Goal: Task Accomplishment & Management: Use online tool/utility

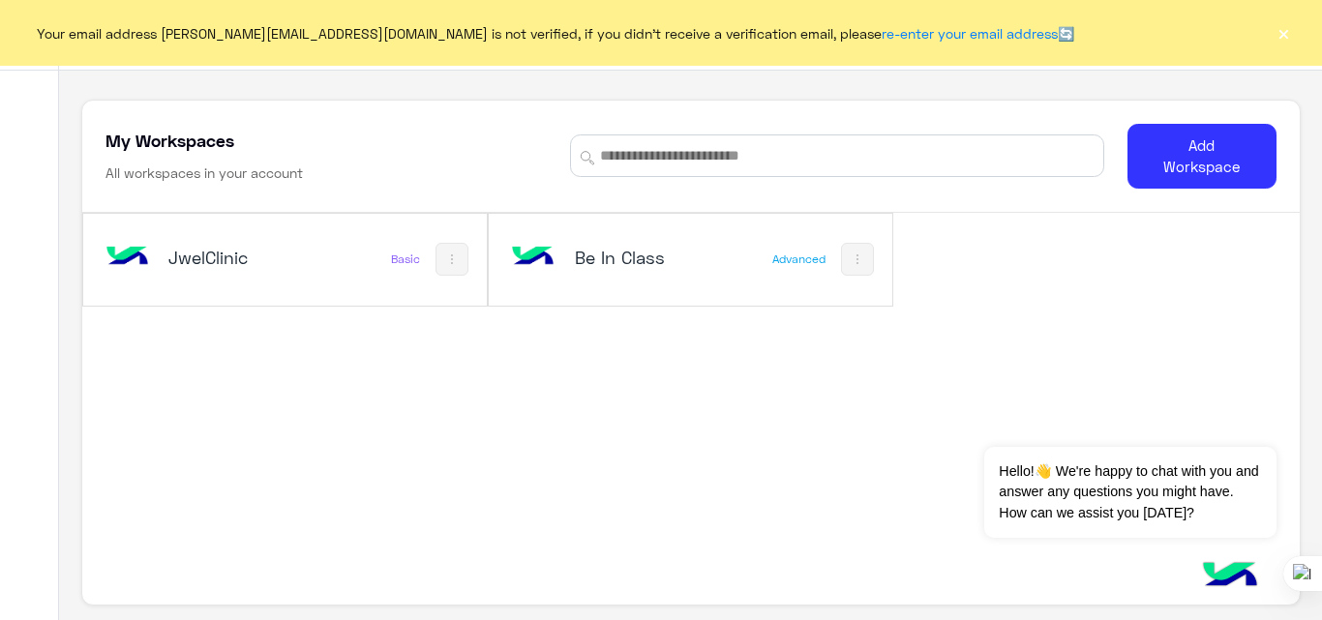
click at [318, 262] on div "JwelClinic" at bounding box center [211, 259] width 221 height 56
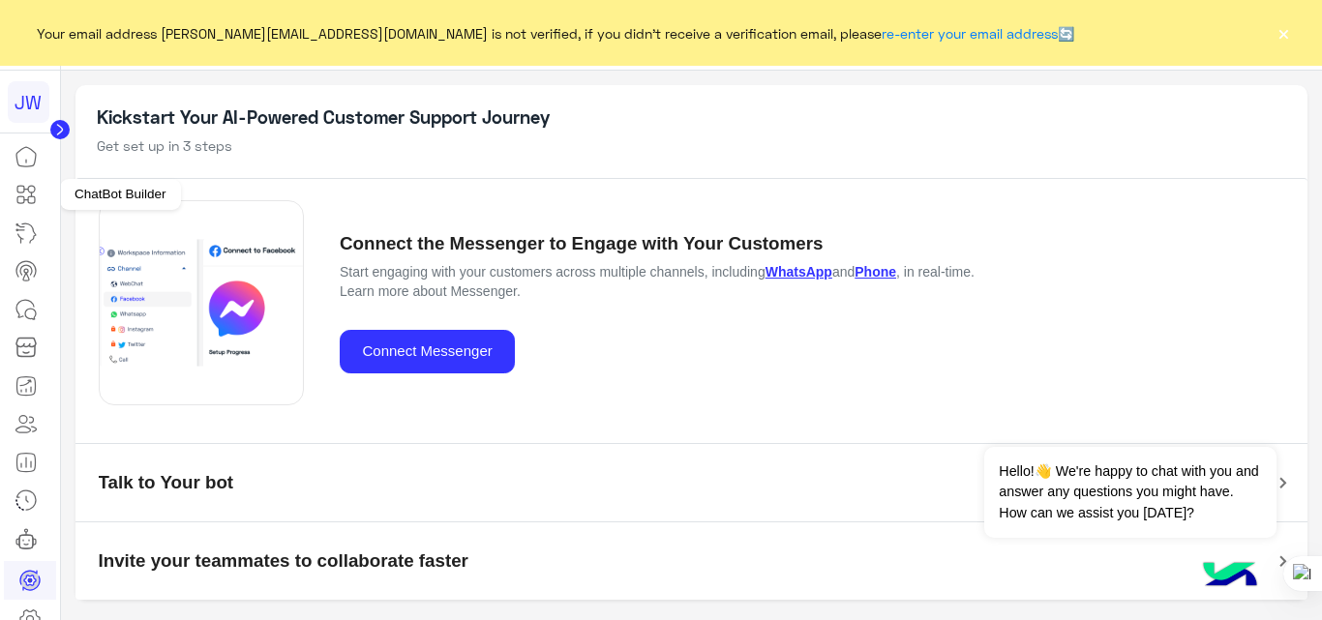
click at [32, 200] on icon at bounding box center [26, 194] width 23 height 23
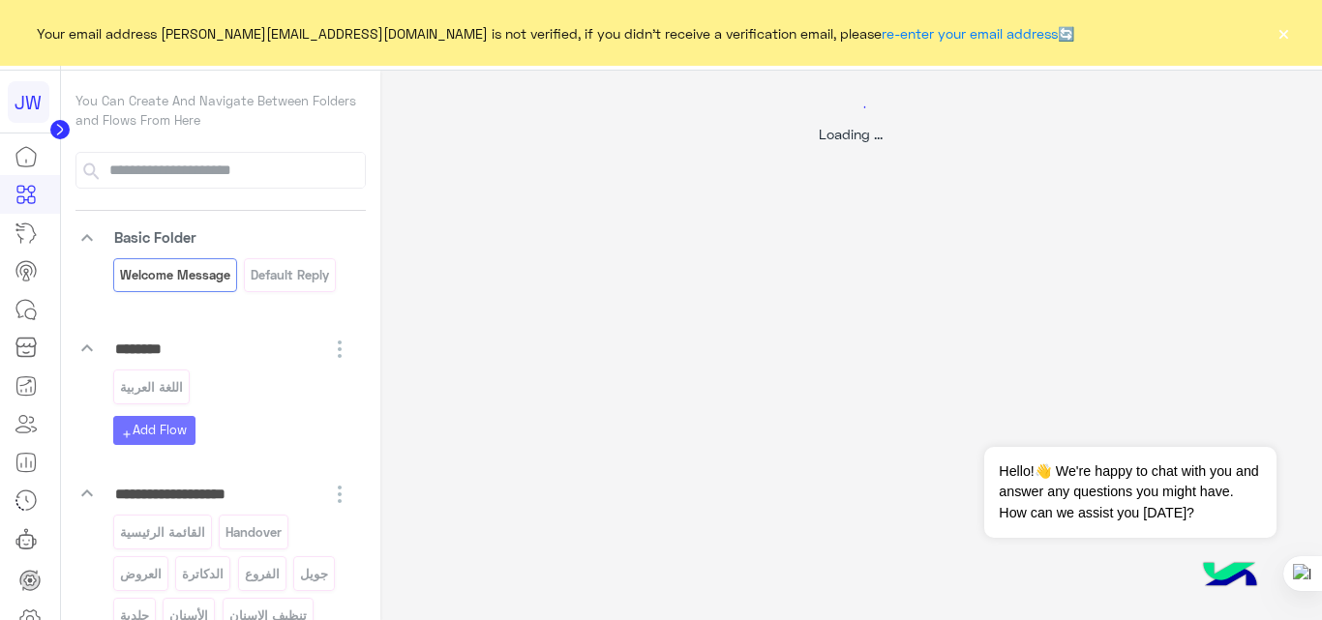
click at [1274, 31] on button "×" at bounding box center [1282, 32] width 19 height 19
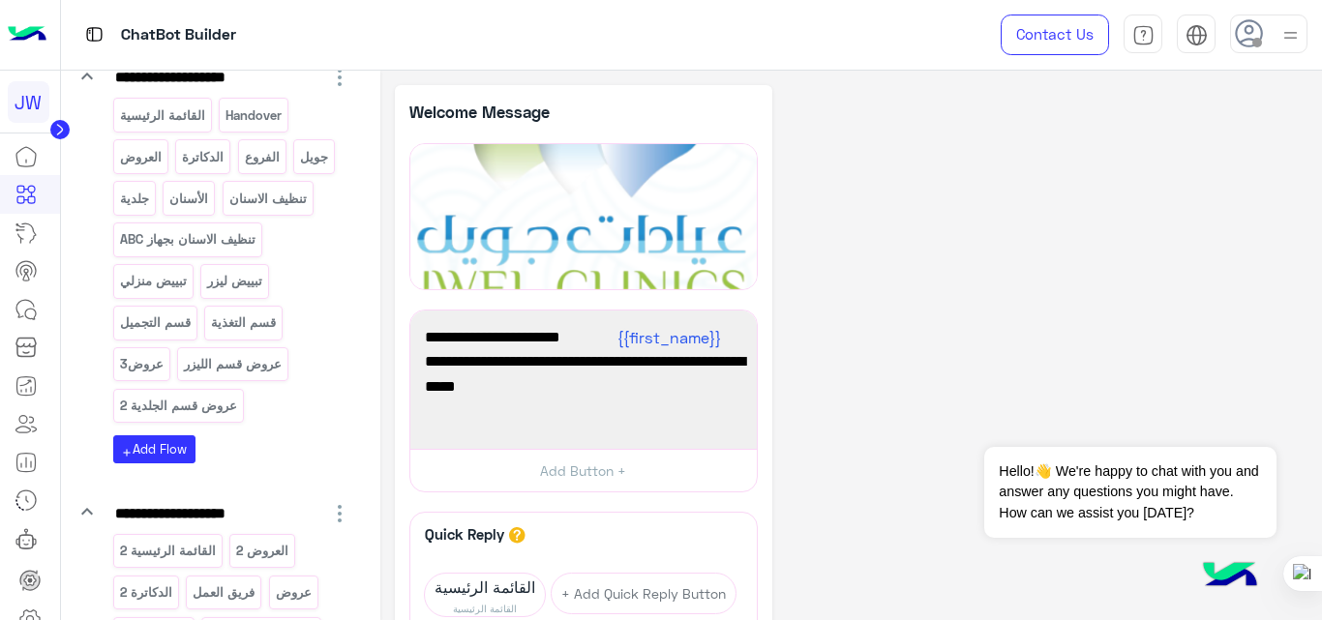
scroll to position [418, 0]
click at [230, 366] on p "عروض قسم الليزر" at bounding box center [233, 363] width 101 height 22
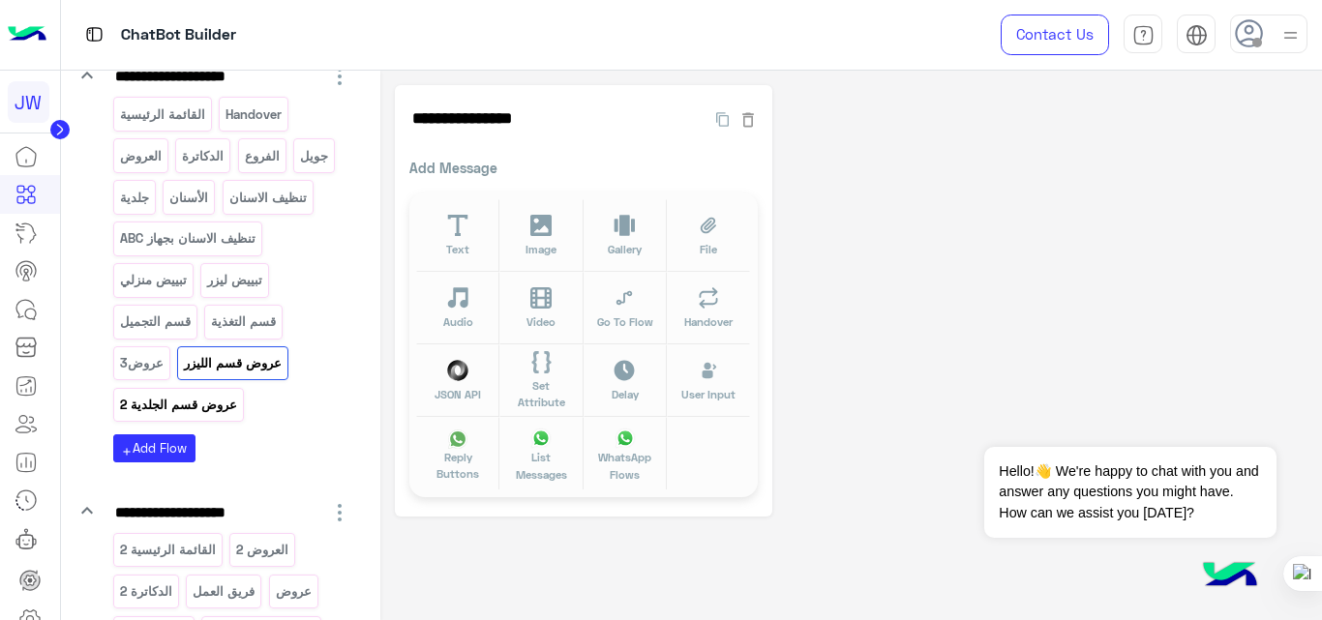
click at [208, 406] on p "عروض قسم الجلدية 2" at bounding box center [178, 405] width 120 height 22
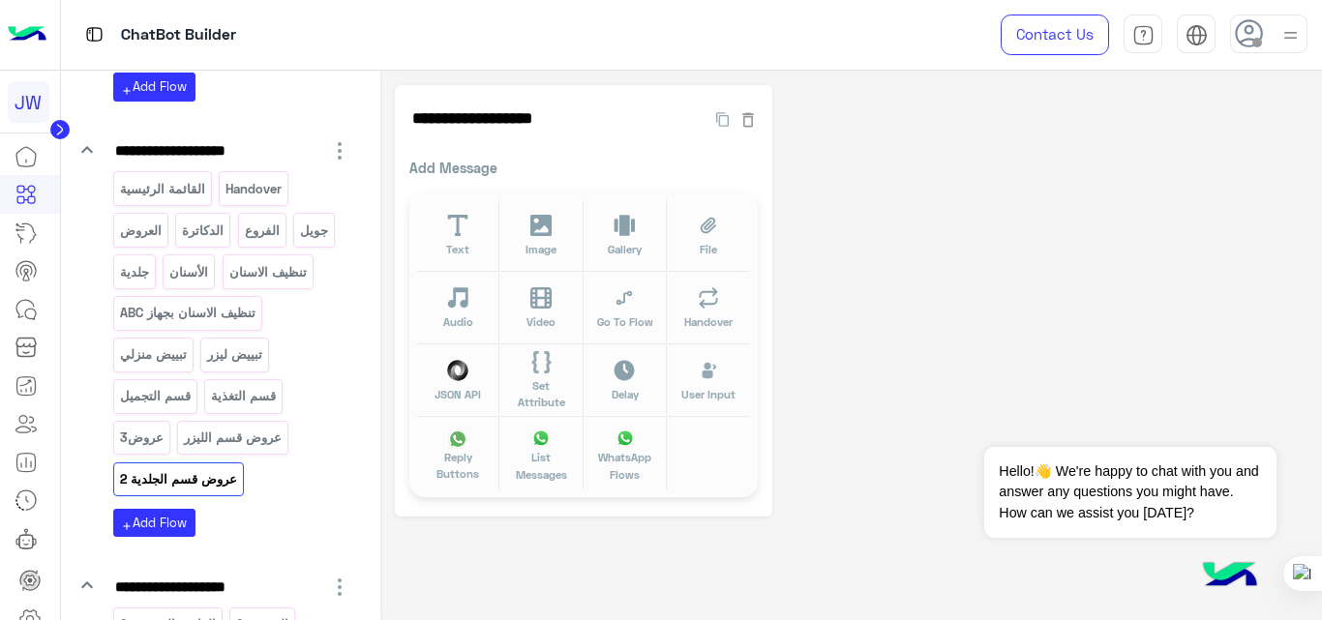
scroll to position [334, 0]
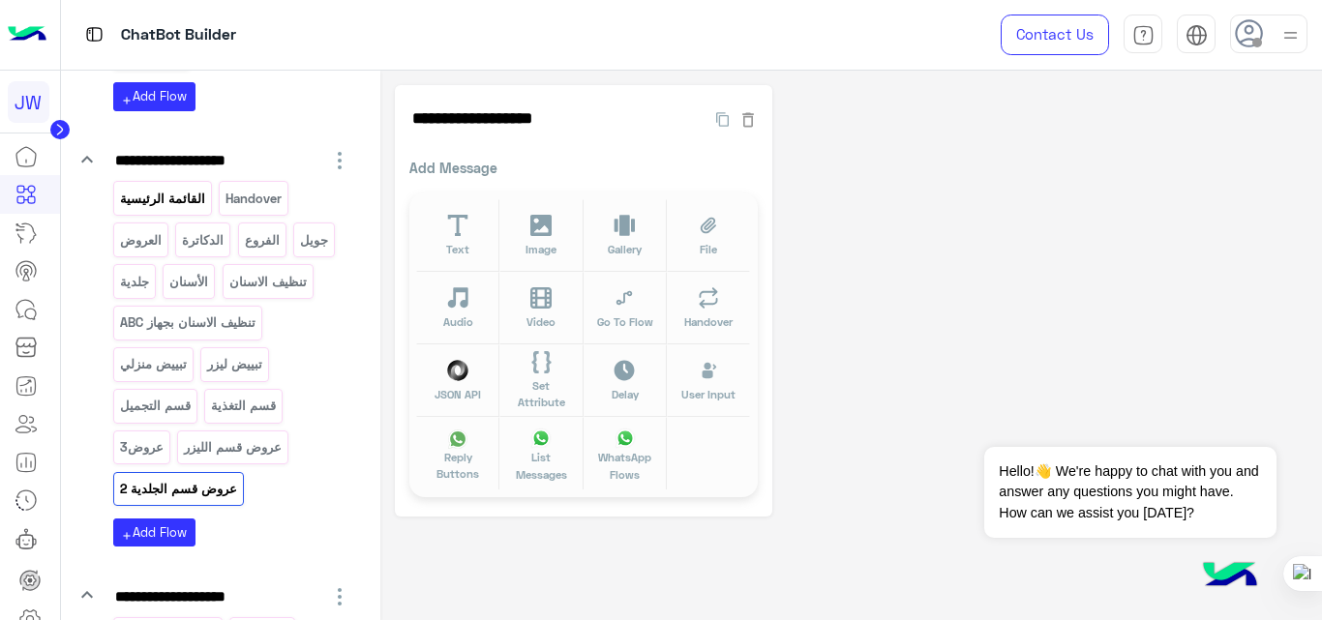
click at [182, 203] on p "القائمة الرئيسية" at bounding box center [162, 199] width 88 height 22
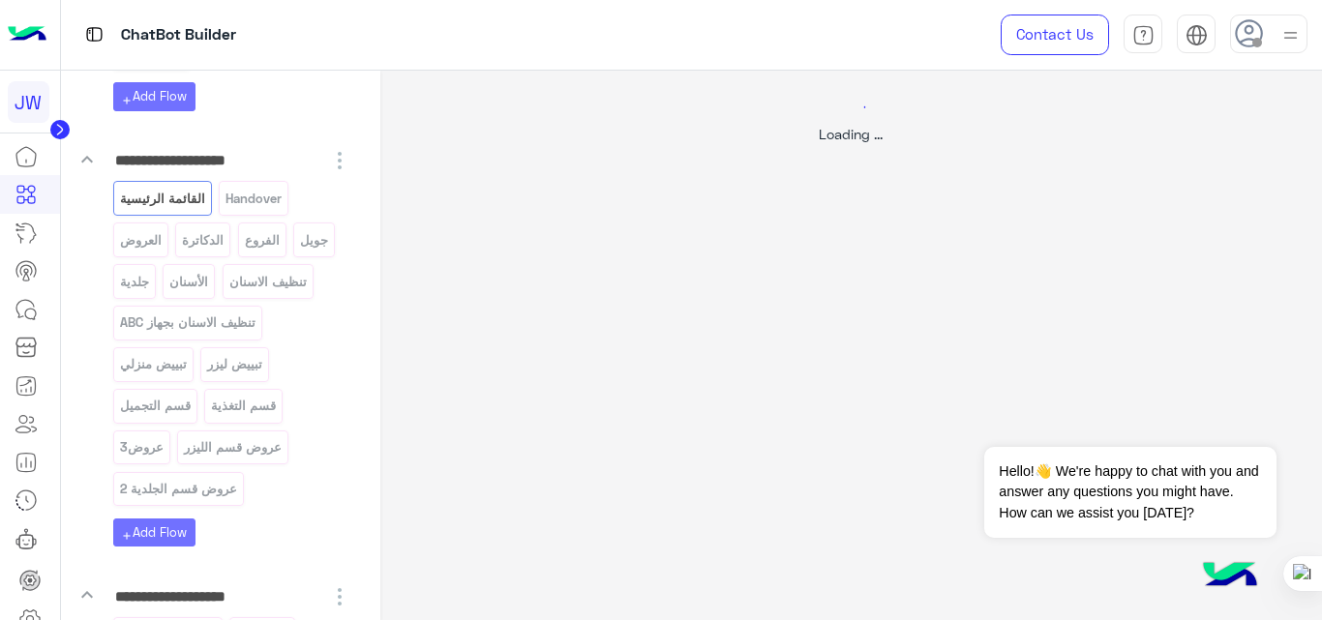
select select "*"
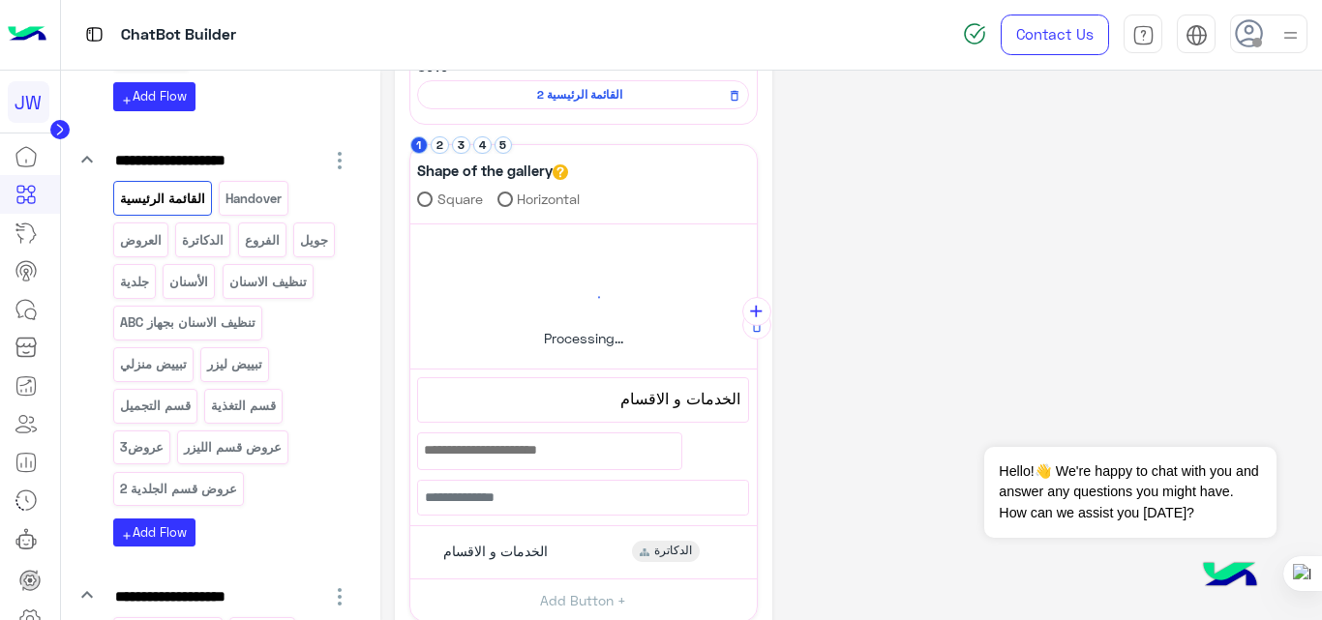
scroll to position [238, 0]
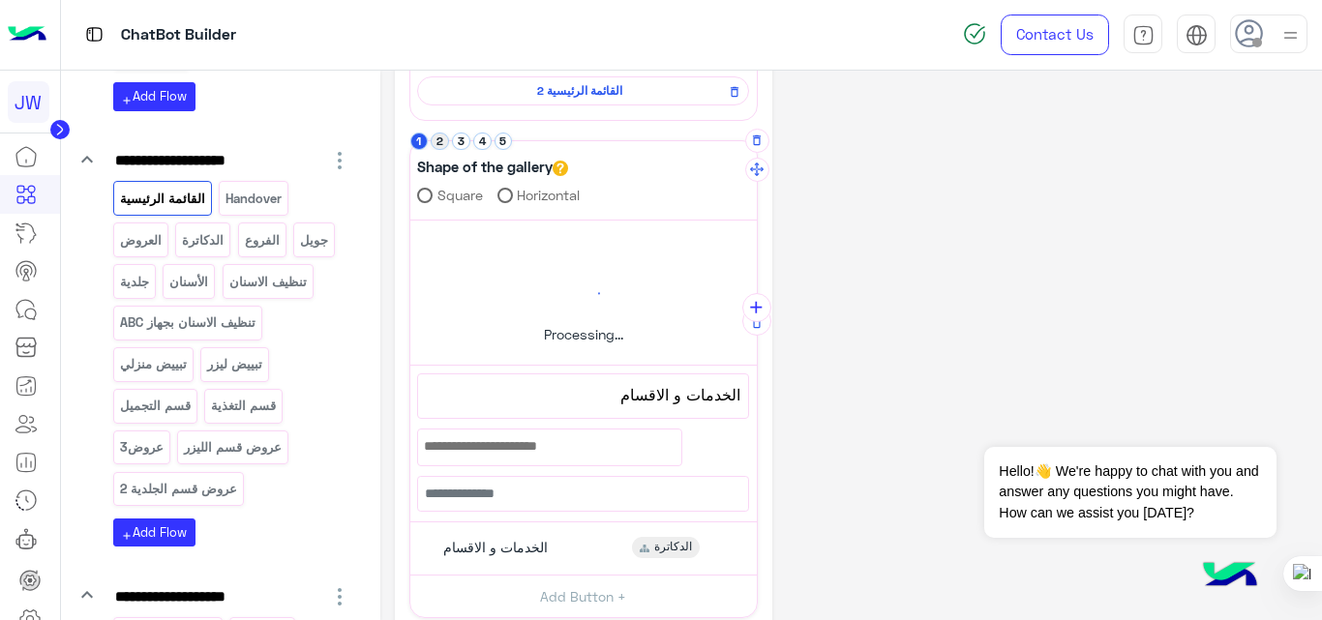
click at [437, 134] on button "2" at bounding box center [440, 142] width 18 height 18
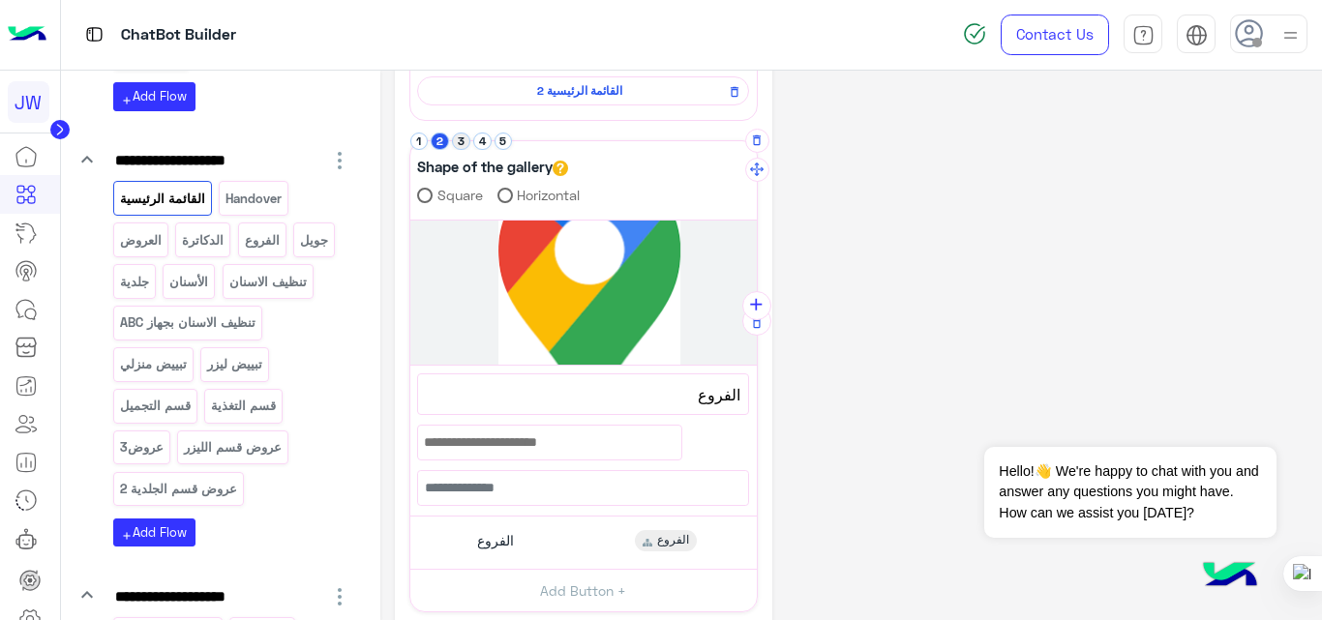
click at [461, 142] on button "3" at bounding box center [461, 142] width 18 height 18
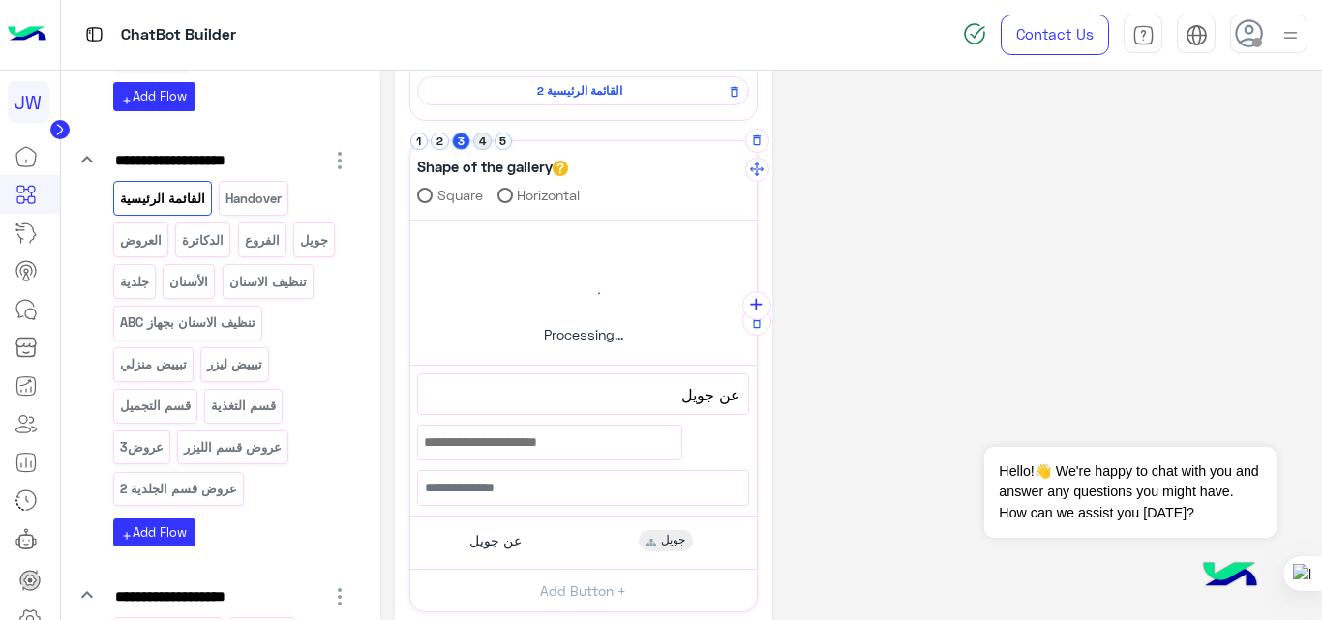
click at [488, 142] on button "4" at bounding box center [482, 142] width 18 height 18
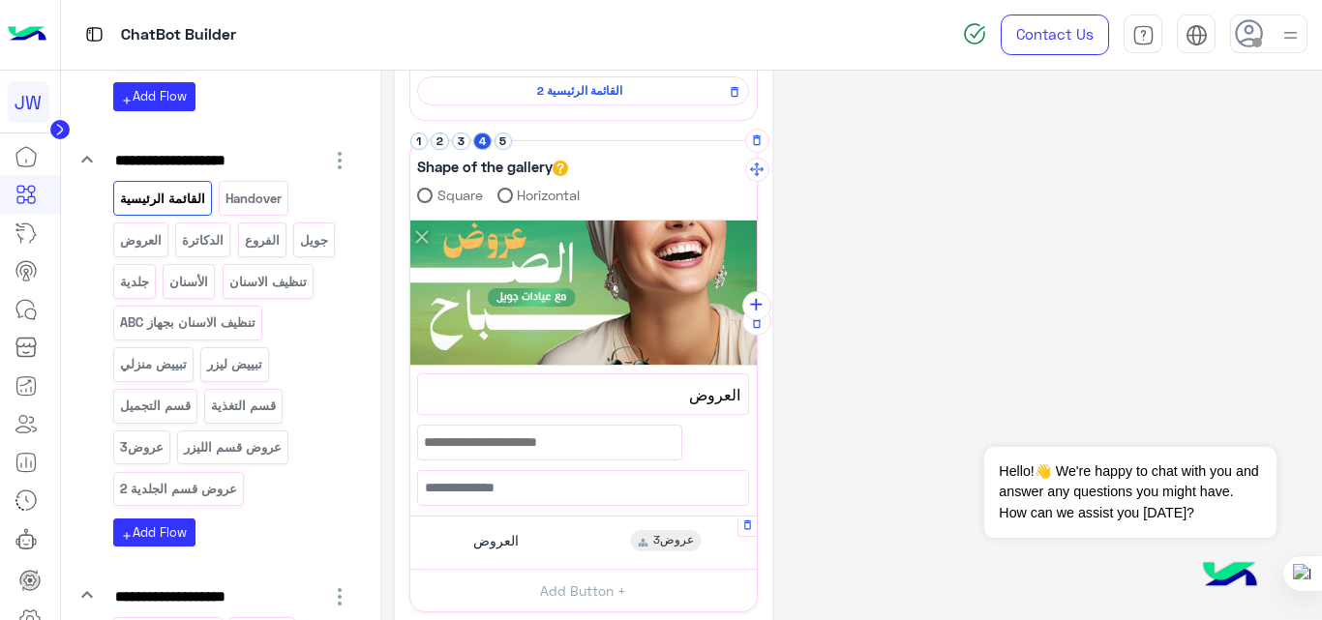
click at [584, 558] on div "العروض عروض3" at bounding box center [583, 542] width 332 height 38
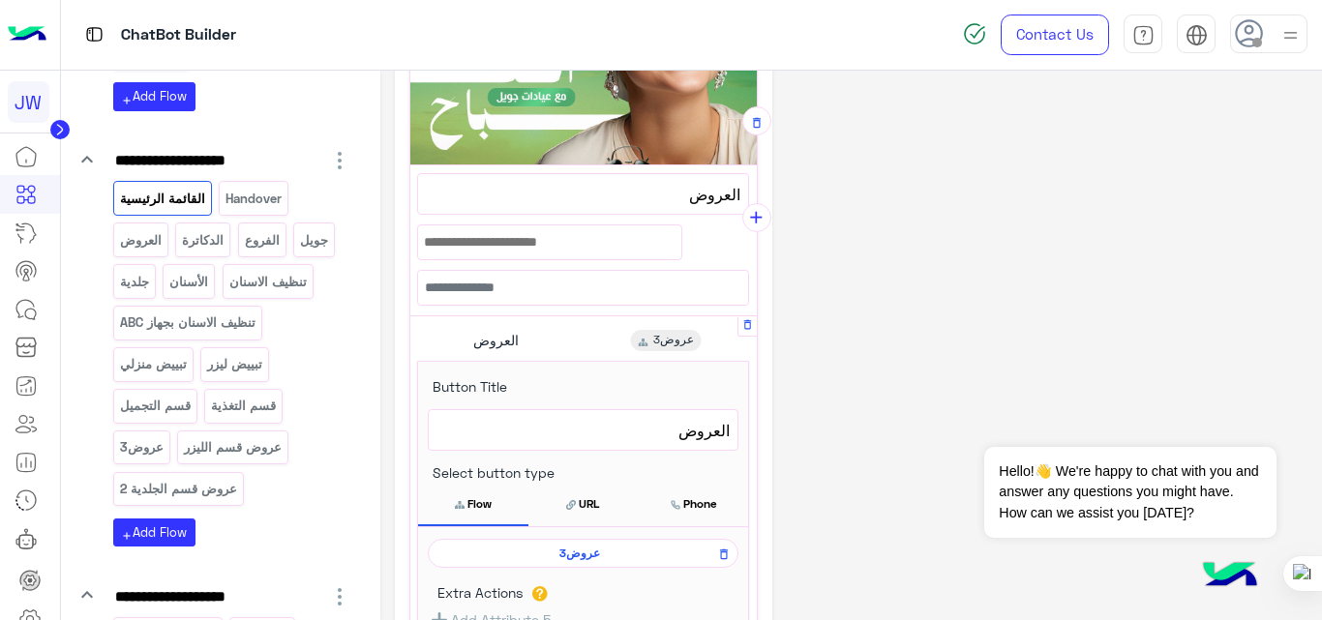
scroll to position [439, 0]
click at [584, 556] on span "عروض3" at bounding box center [579, 552] width 283 height 17
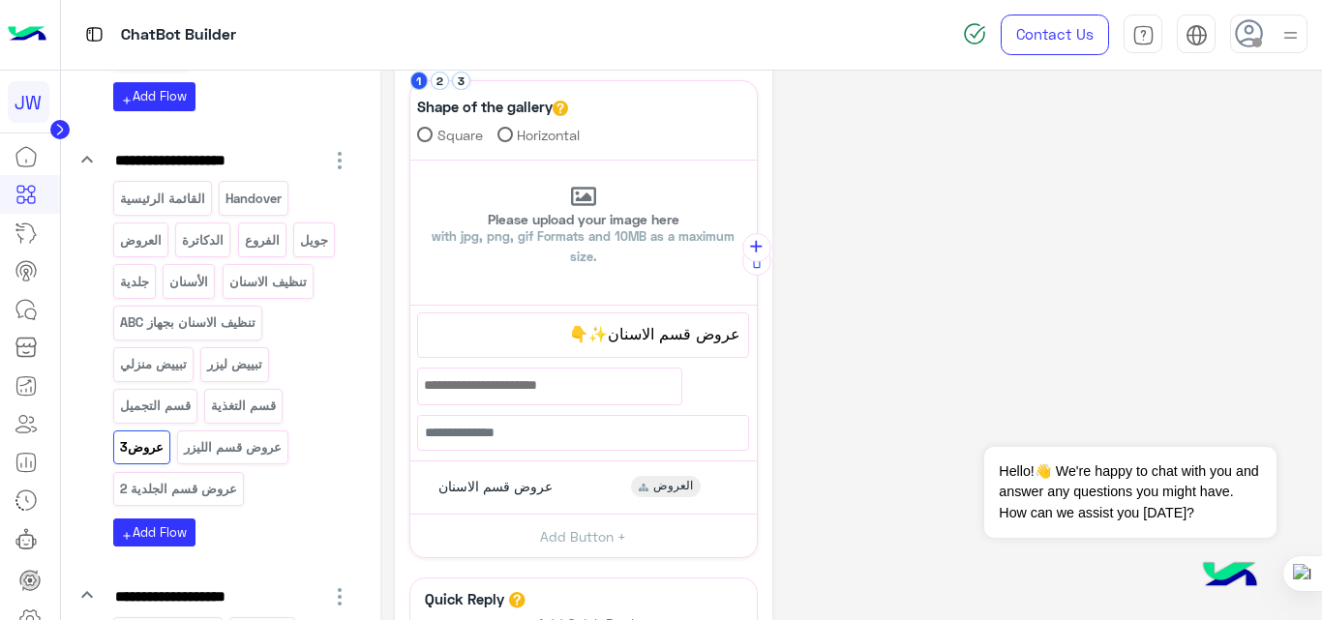
scroll to position [78, 0]
click at [441, 81] on button "2" at bounding box center [440, 80] width 18 height 18
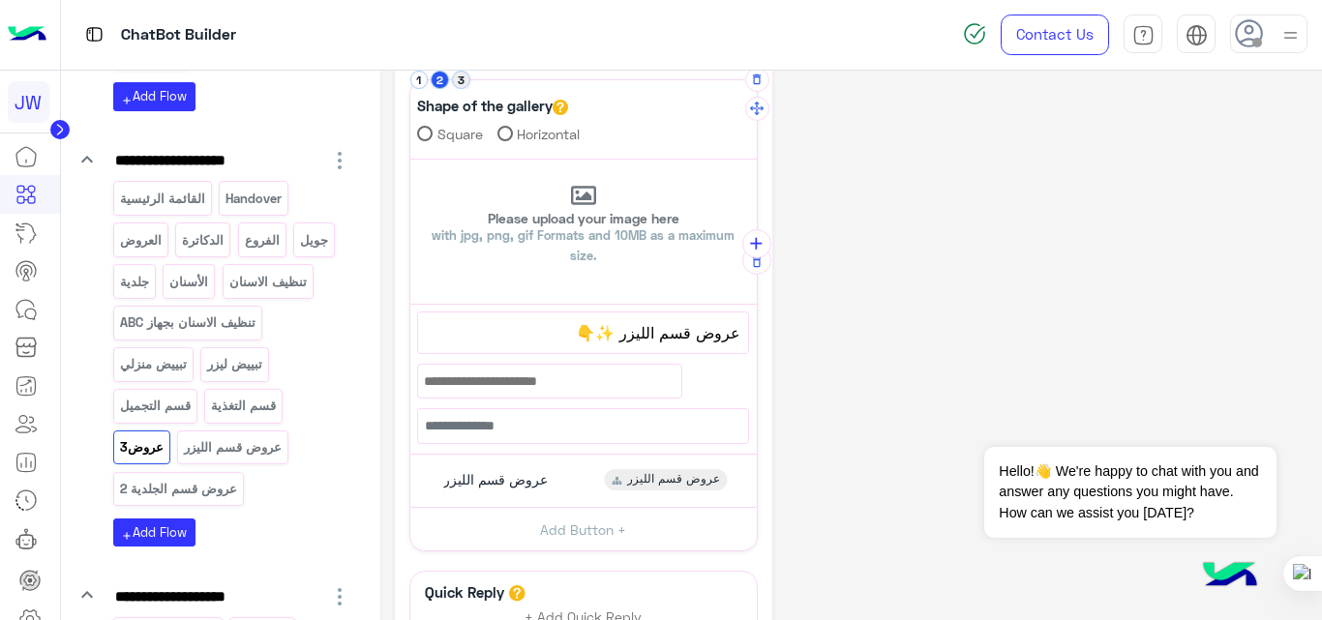
click at [461, 82] on button "3" at bounding box center [461, 80] width 18 height 18
click at [438, 82] on button "2" at bounding box center [440, 80] width 18 height 18
click at [419, 78] on button "1" at bounding box center [419, 80] width 18 height 18
click at [564, 476] on div "عروض قسم الاسنان العروض" at bounding box center [583, 481] width 332 height 38
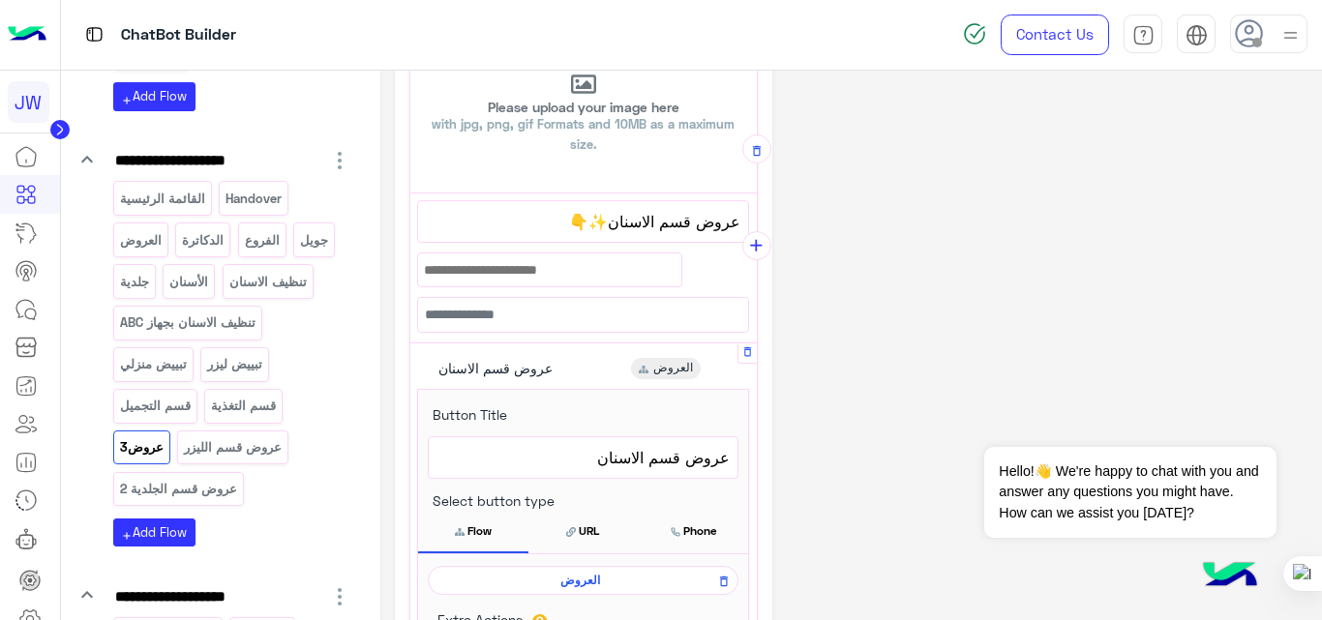
scroll to position [193, 0]
click at [572, 582] on span "العروض" at bounding box center [579, 577] width 283 height 17
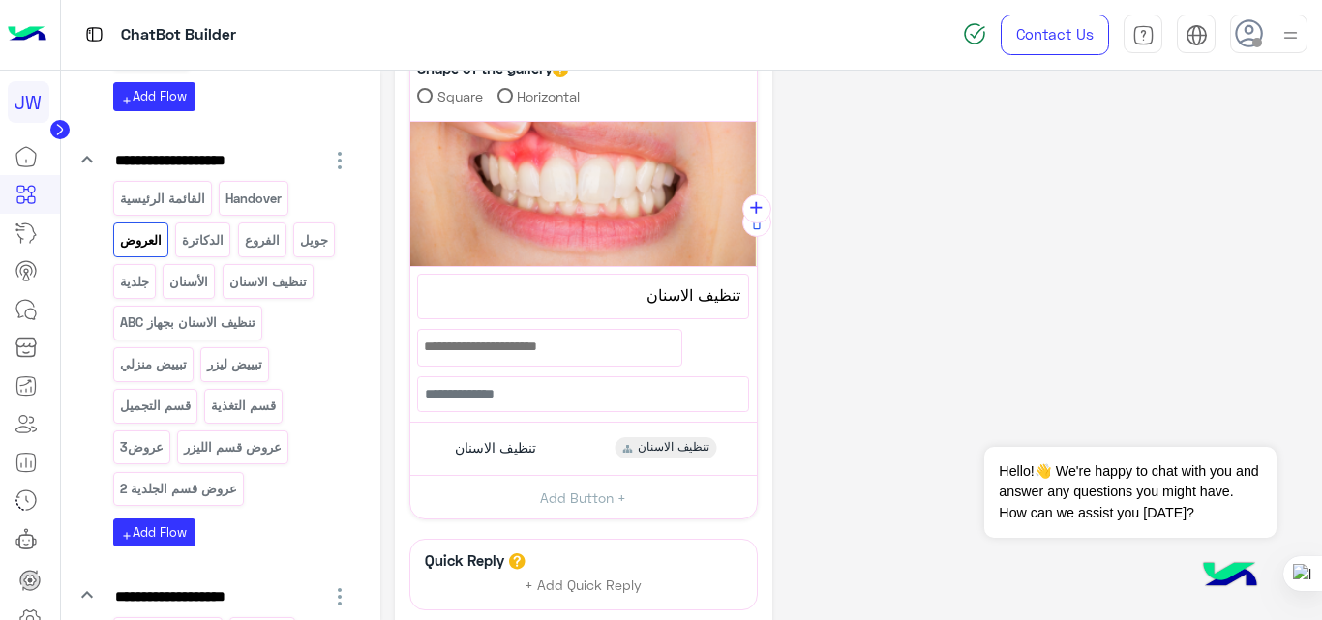
scroll to position [119, 0]
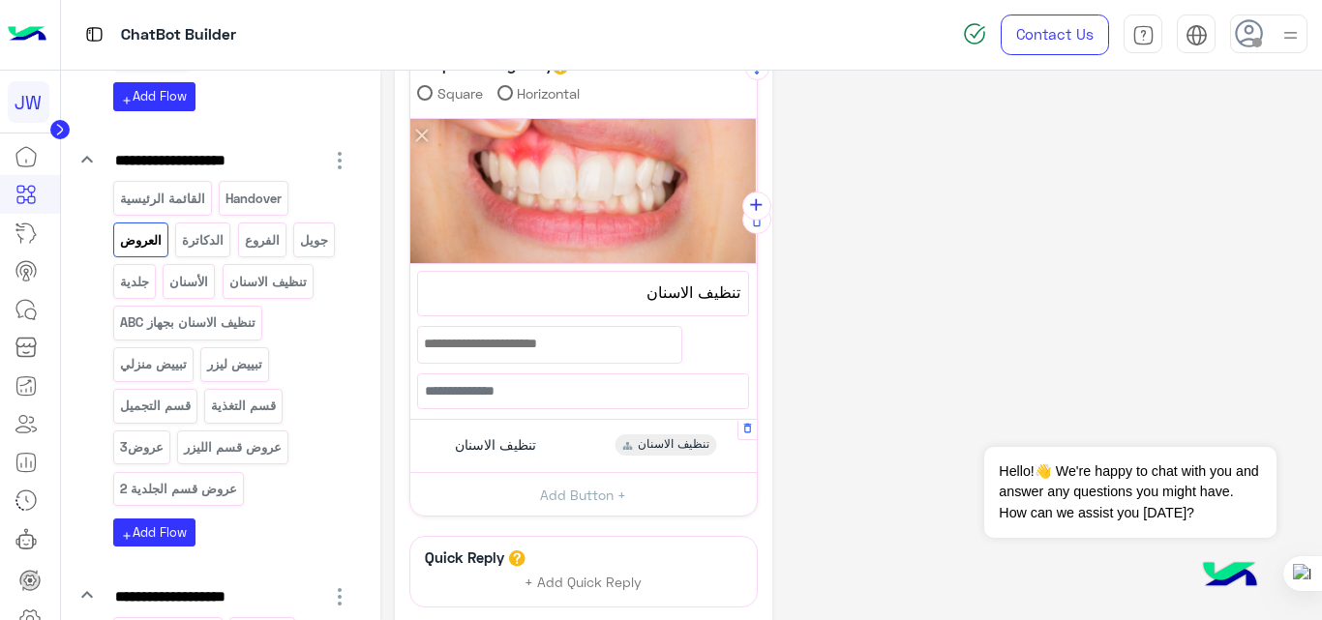
click at [586, 452] on div "تنظيف الاسنان تنظيف الاسنان" at bounding box center [583, 447] width 332 height 38
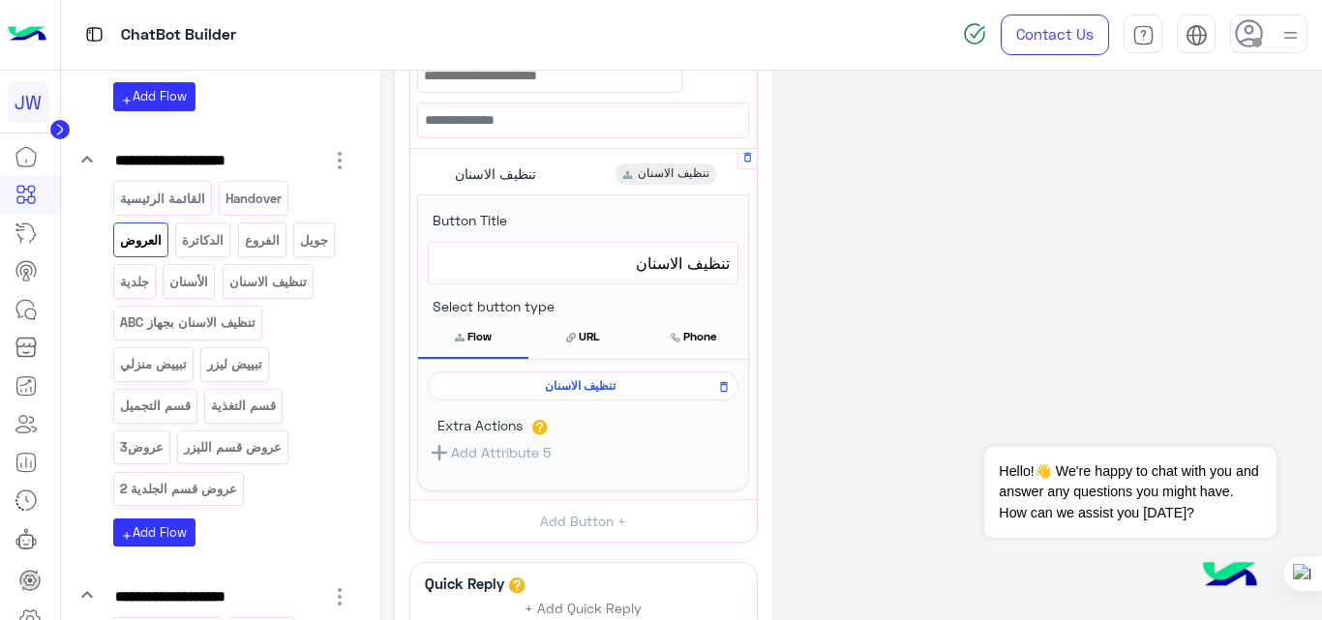
scroll to position [385, 0]
click at [586, 381] on span "تنظيف الاسنان" at bounding box center [579, 384] width 283 height 17
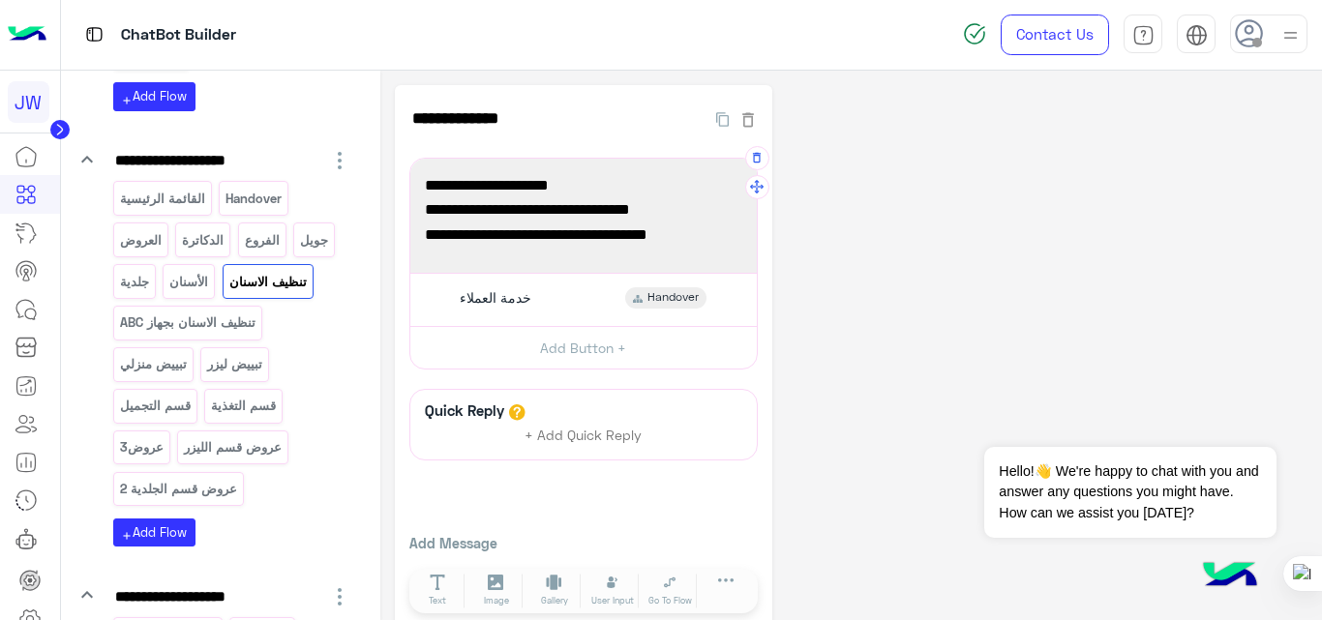
scroll to position [29, 0]
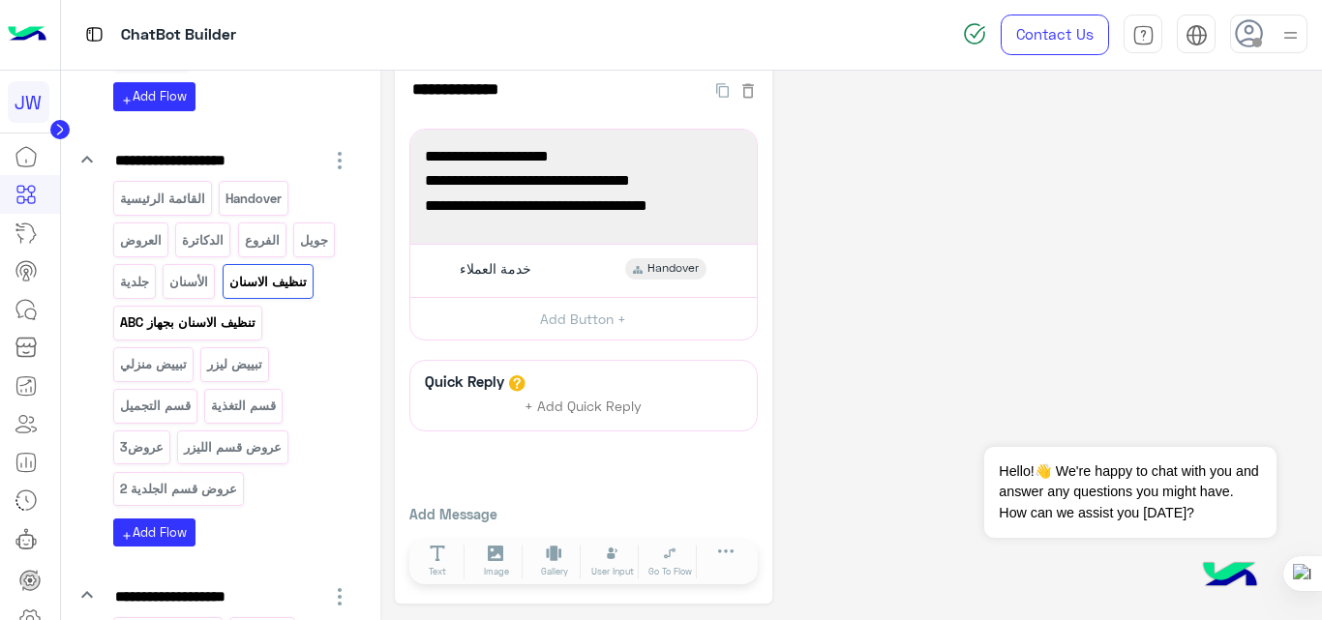
click at [223, 334] on p "تنظيف الاسنان بجهاز ABC" at bounding box center [187, 323] width 138 height 22
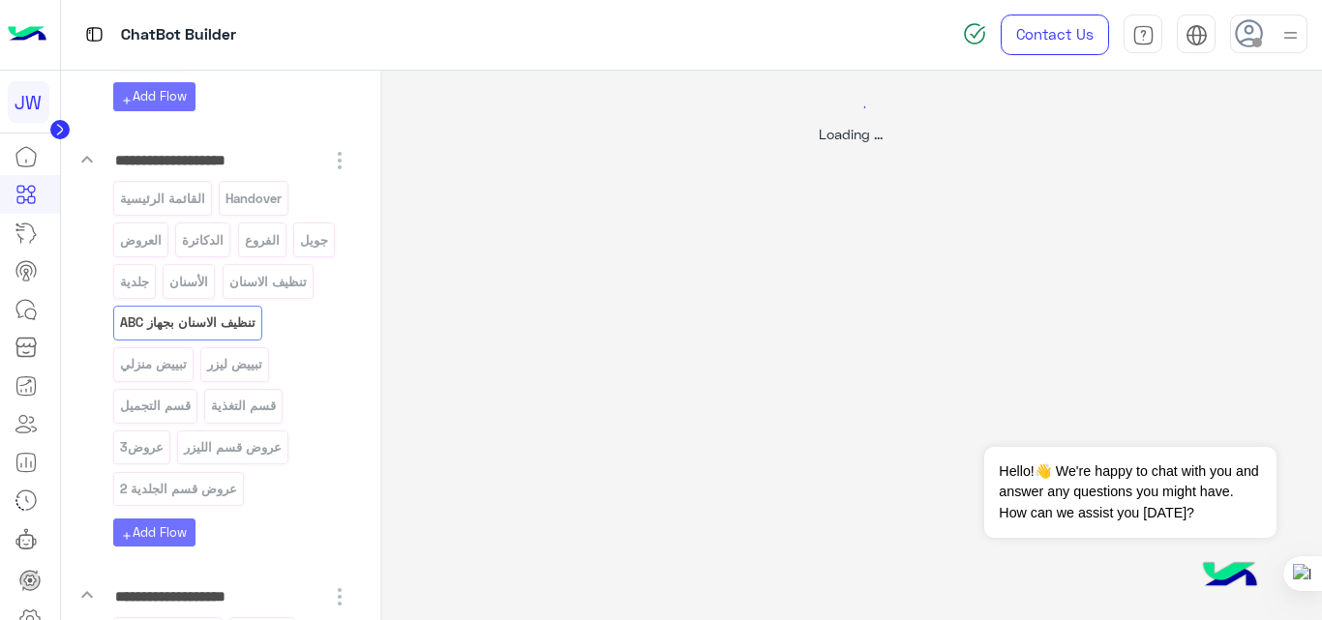
scroll to position [0, 0]
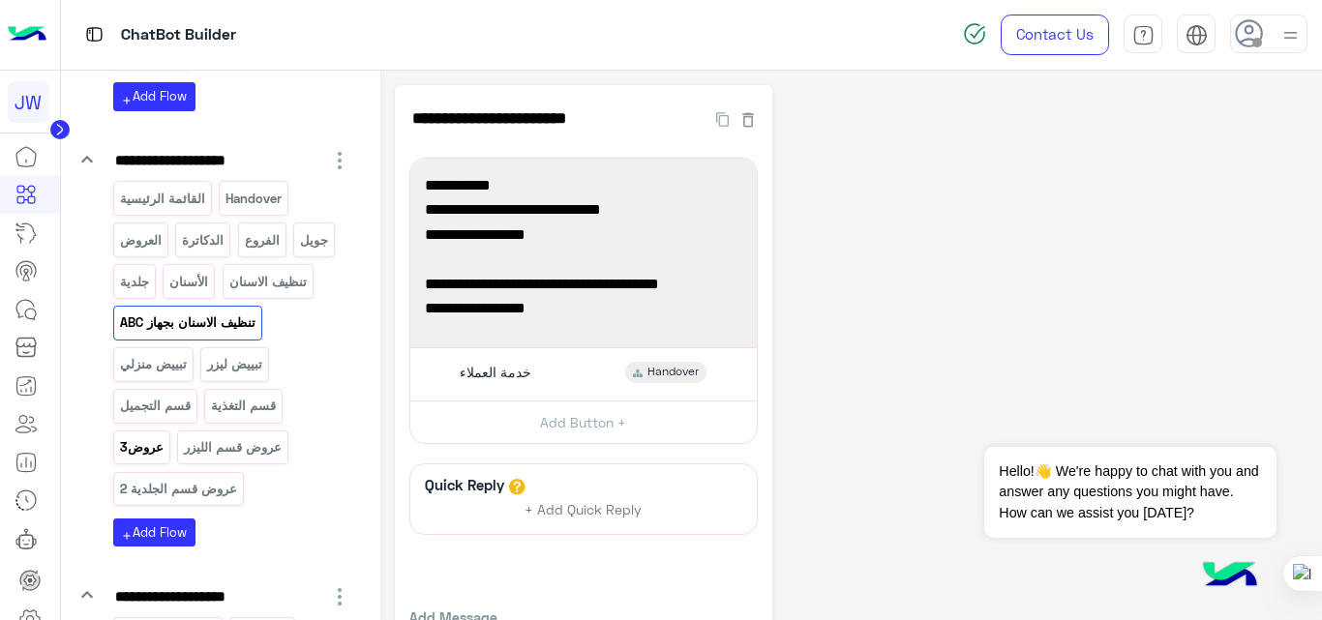
click at [147, 460] on div "عروض3" at bounding box center [141, 448] width 57 height 34
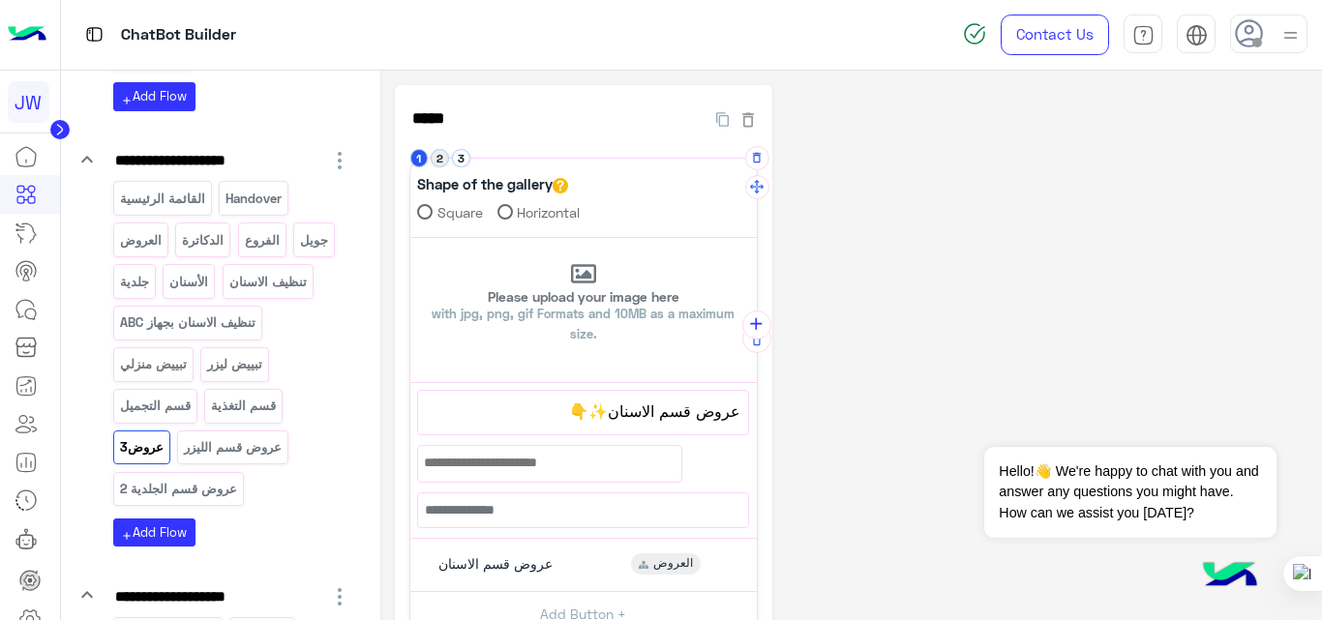
click at [444, 157] on button "2" at bounding box center [440, 158] width 18 height 18
click at [423, 158] on button "1" at bounding box center [419, 158] width 18 height 18
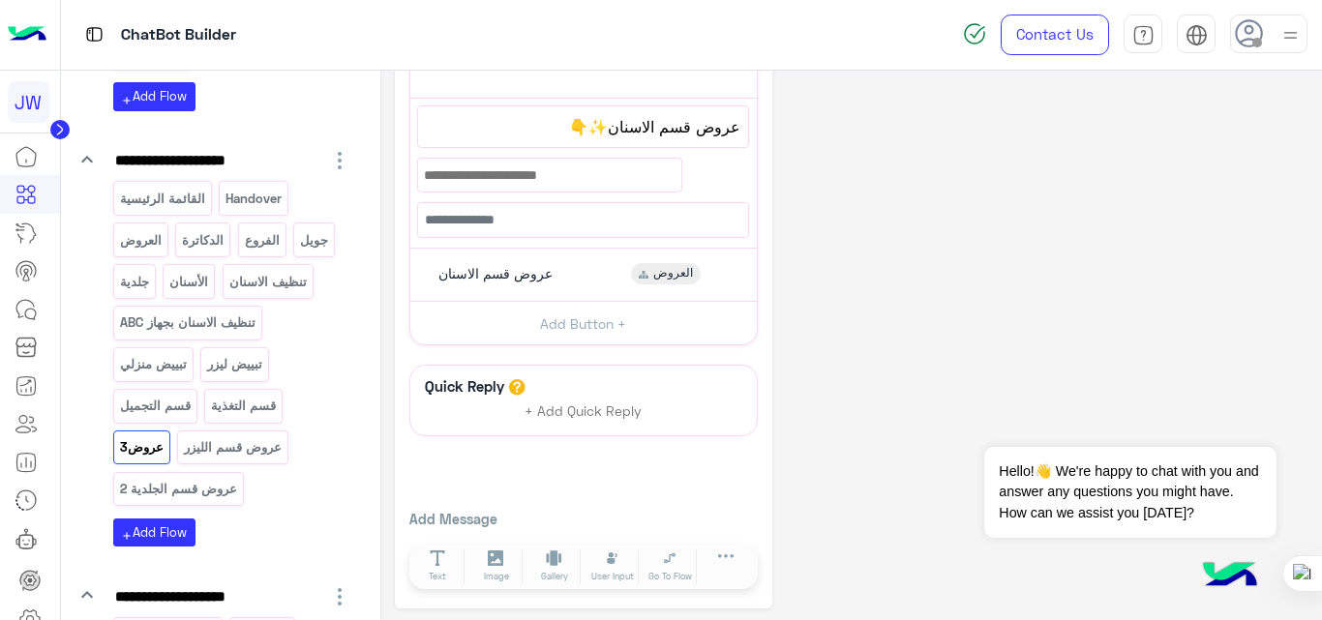
scroll to position [289, 0]
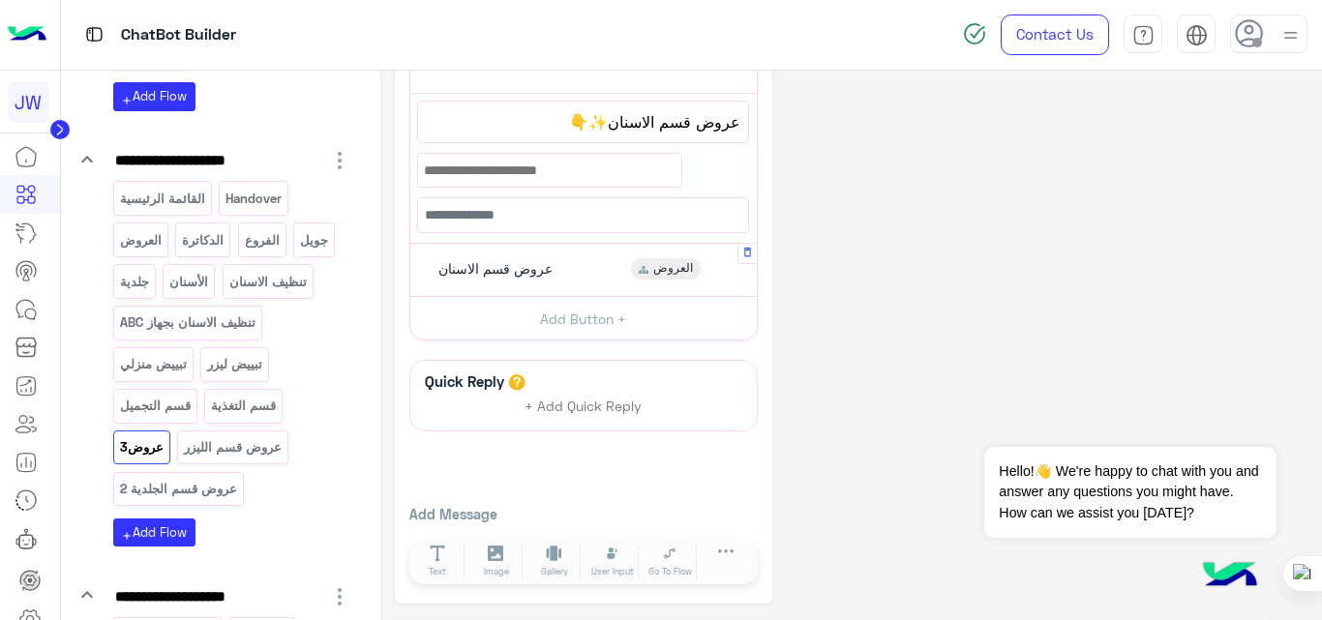
click at [594, 268] on div "عروض قسم الاسنان العروض" at bounding box center [583, 271] width 332 height 38
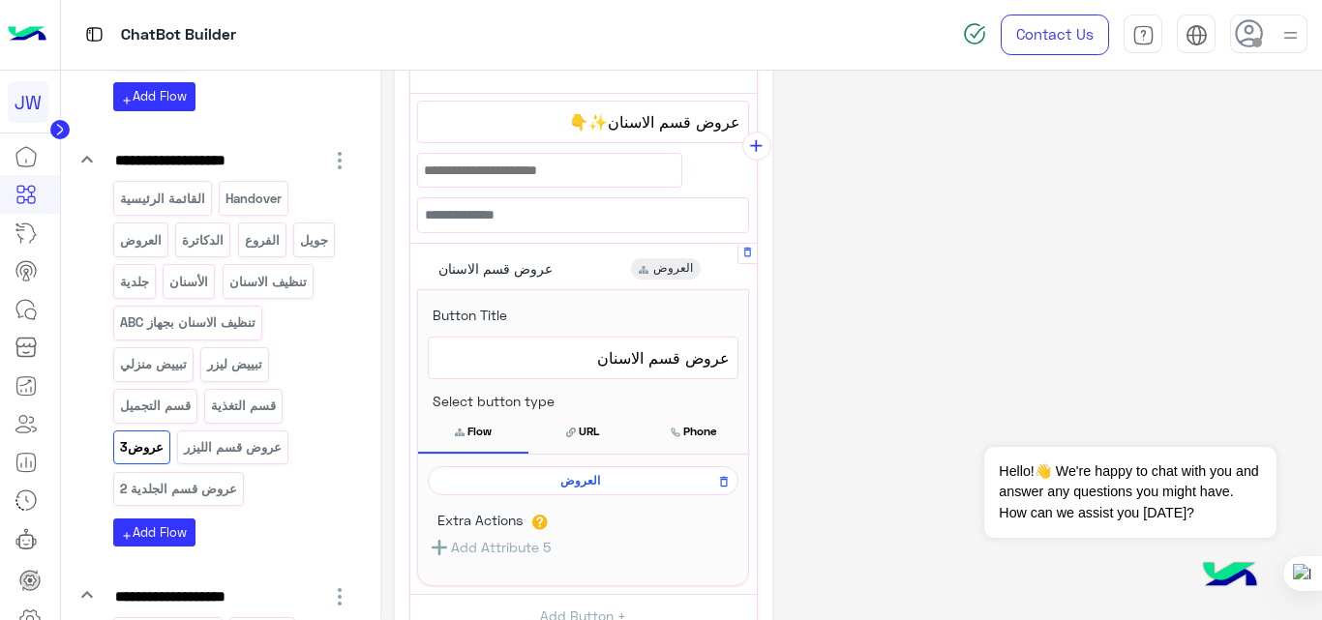
click at [582, 479] on span "العروض" at bounding box center [579, 480] width 283 height 17
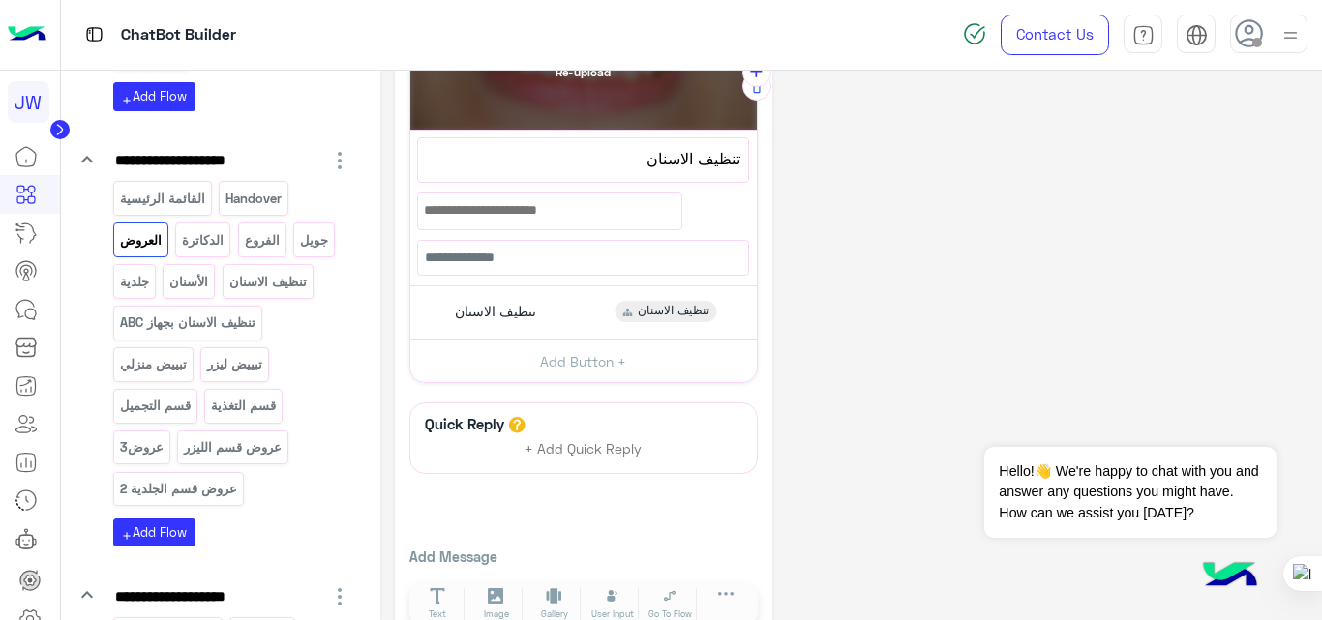
scroll to position [295, 0]
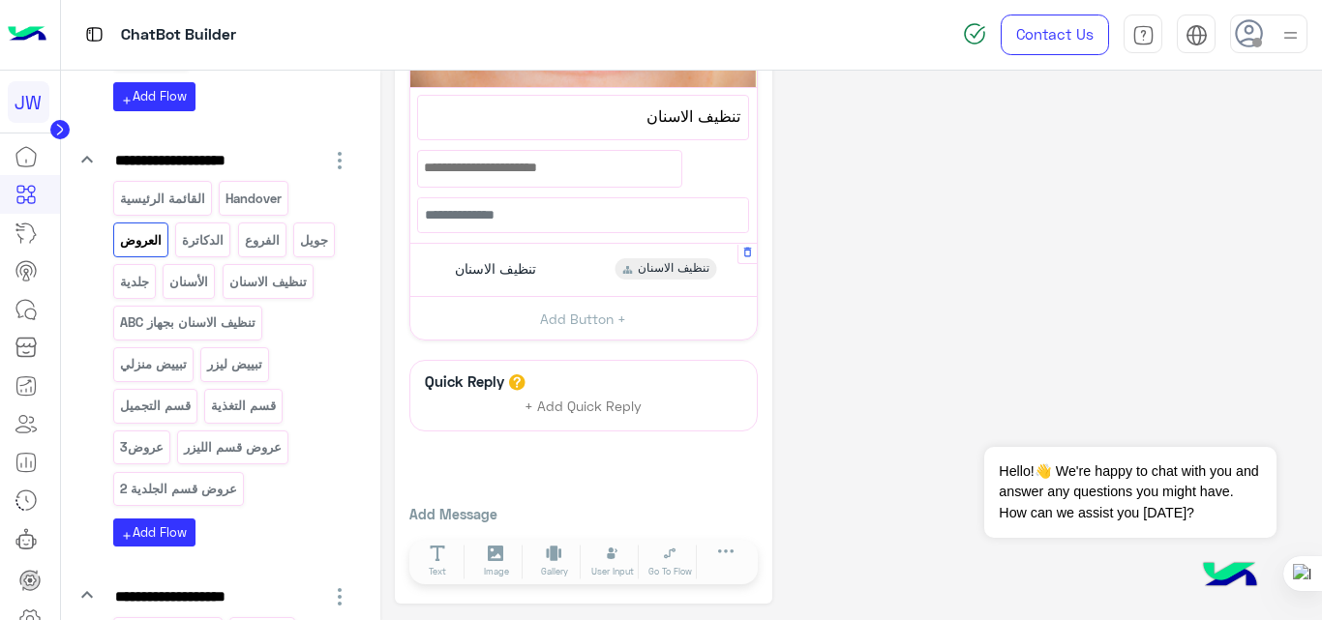
click at [556, 271] on div "تنظيف الاسنان تنظيف الاسنان" at bounding box center [583, 271] width 332 height 38
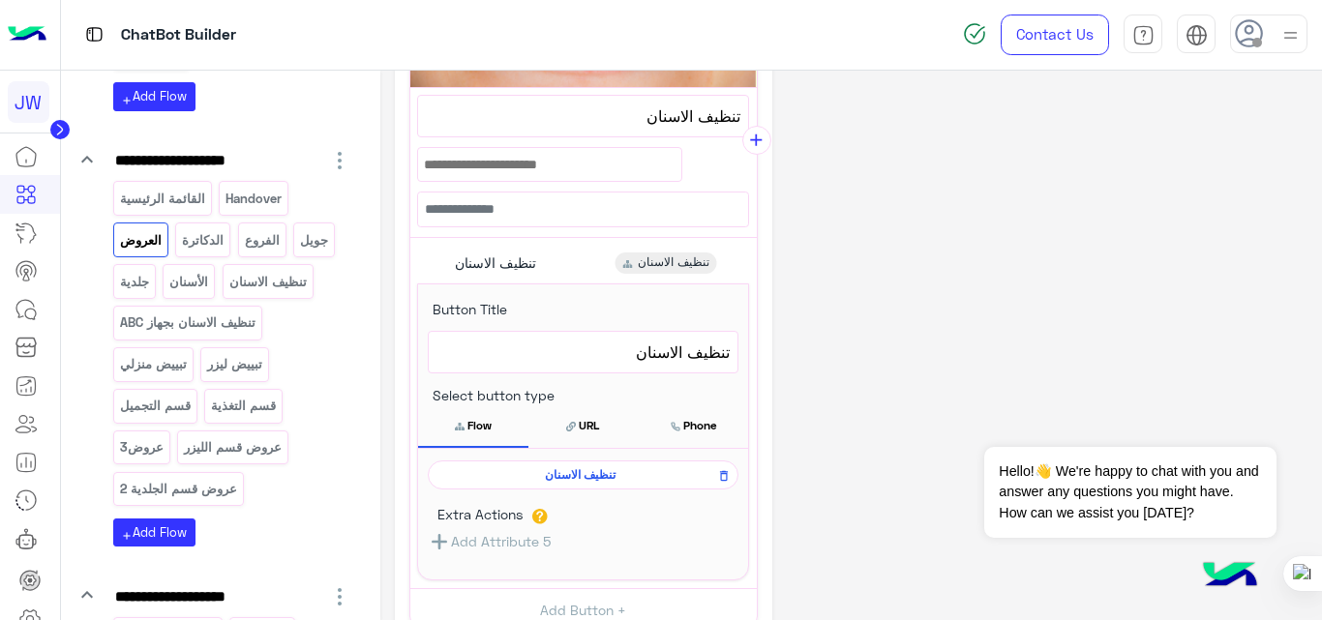
click at [899, 238] on div "**********" at bounding box center [851, 342] width 913 height 1105
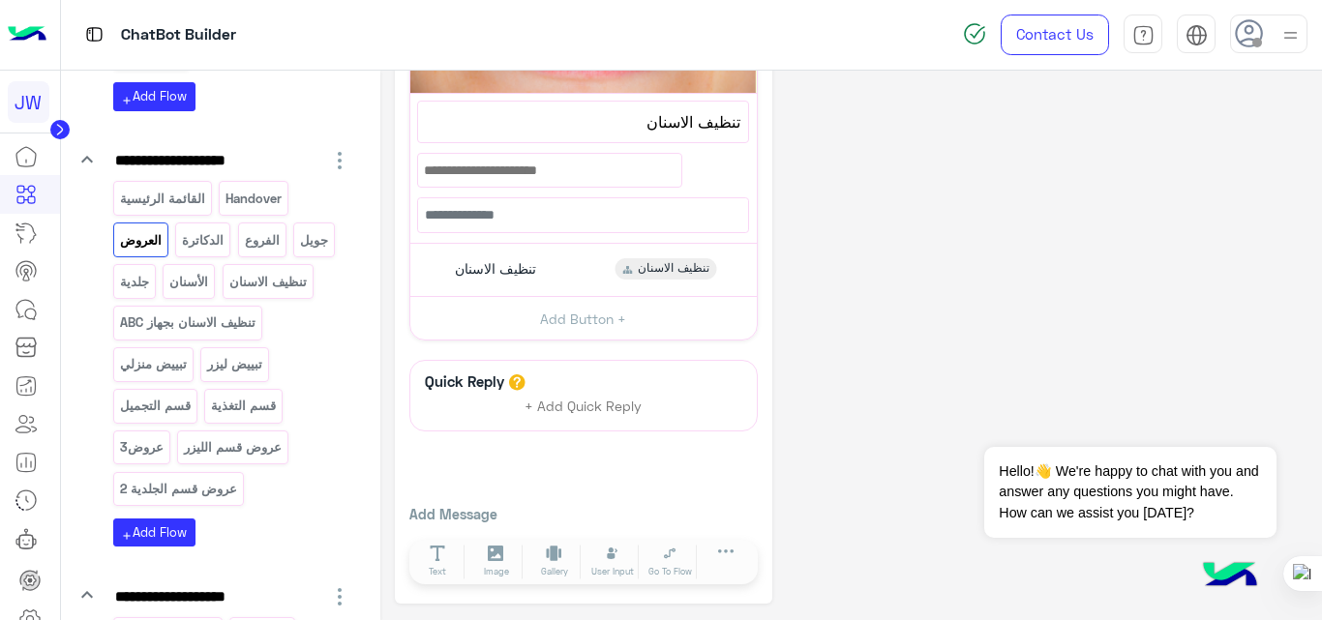
scroll to position [289, 0]
click at [175, 280] on p "الأسنان" at bounding box center [189, 282] width 42 height 22
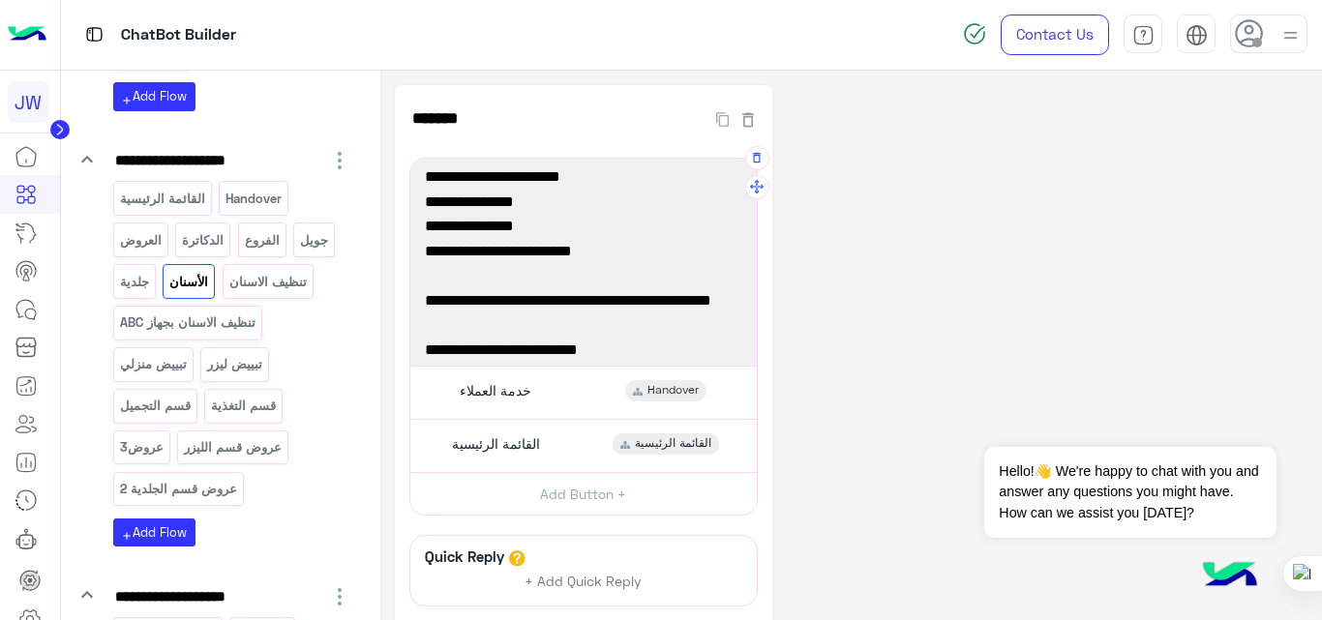
scroll to position [176, 0]
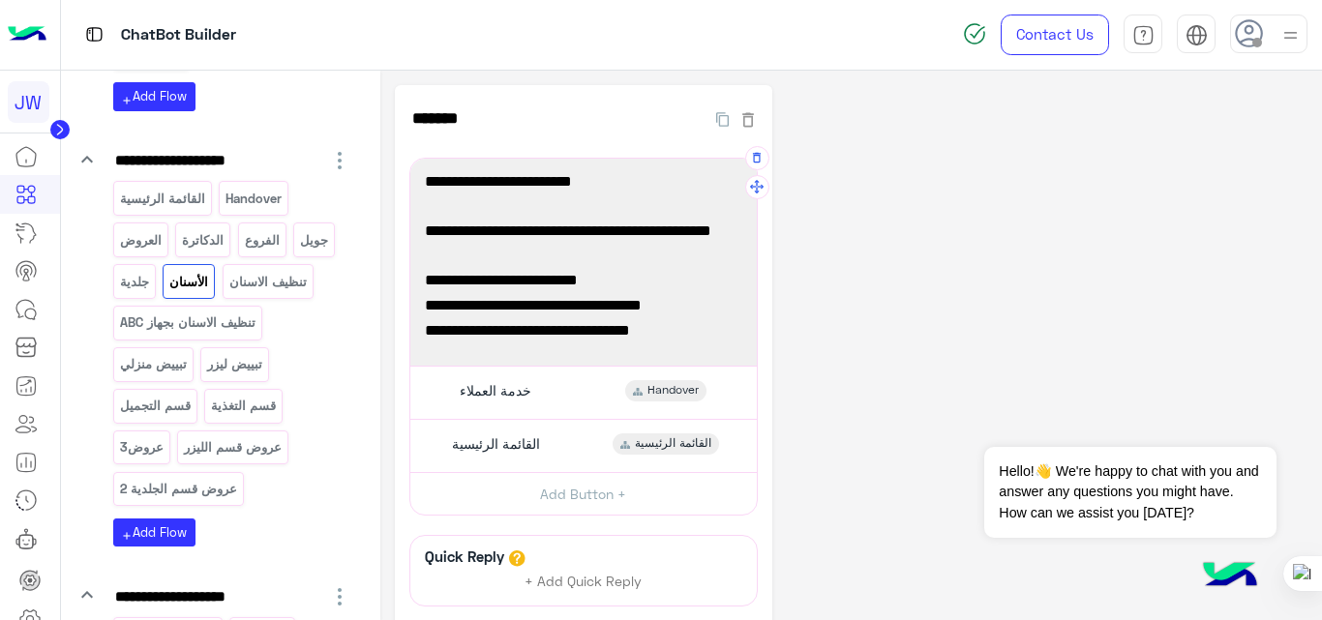
drag, startPoint x: 693, startPoint y: 308, endPoint x: 428, endPoint y: 301, distance: 265.2
click at [428, 301] on span "[[URL][DOMAIN_NAME]]" at bounding box center [583, 306] width 317 height 25
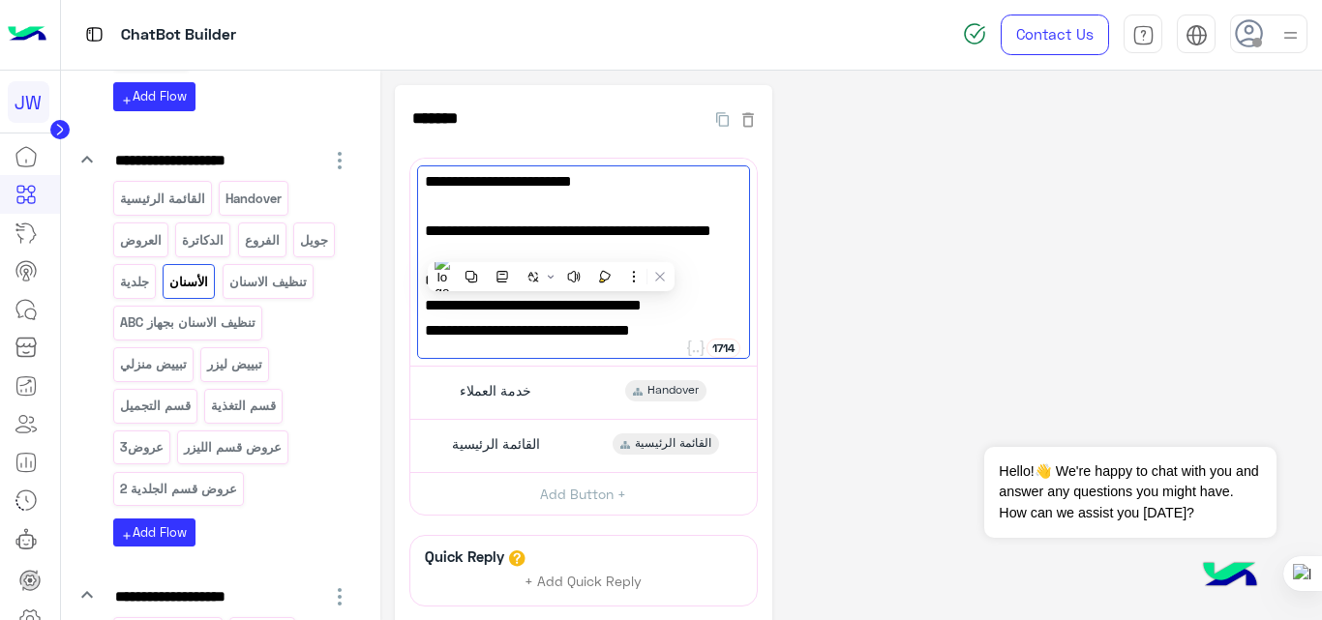
click at [898, 263] on div "**********" at bounding box center [851, 432] width 913 height 694
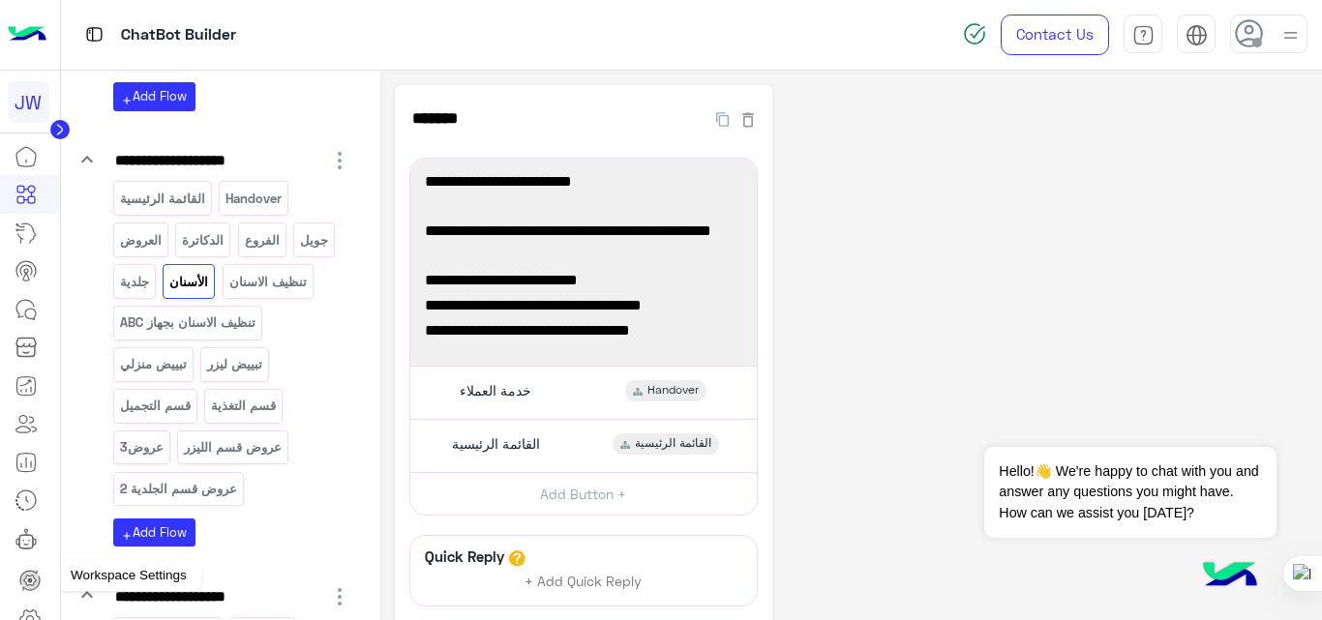
click at [34, 616] on icon at bounding box center [29, 619] width 23 height 23
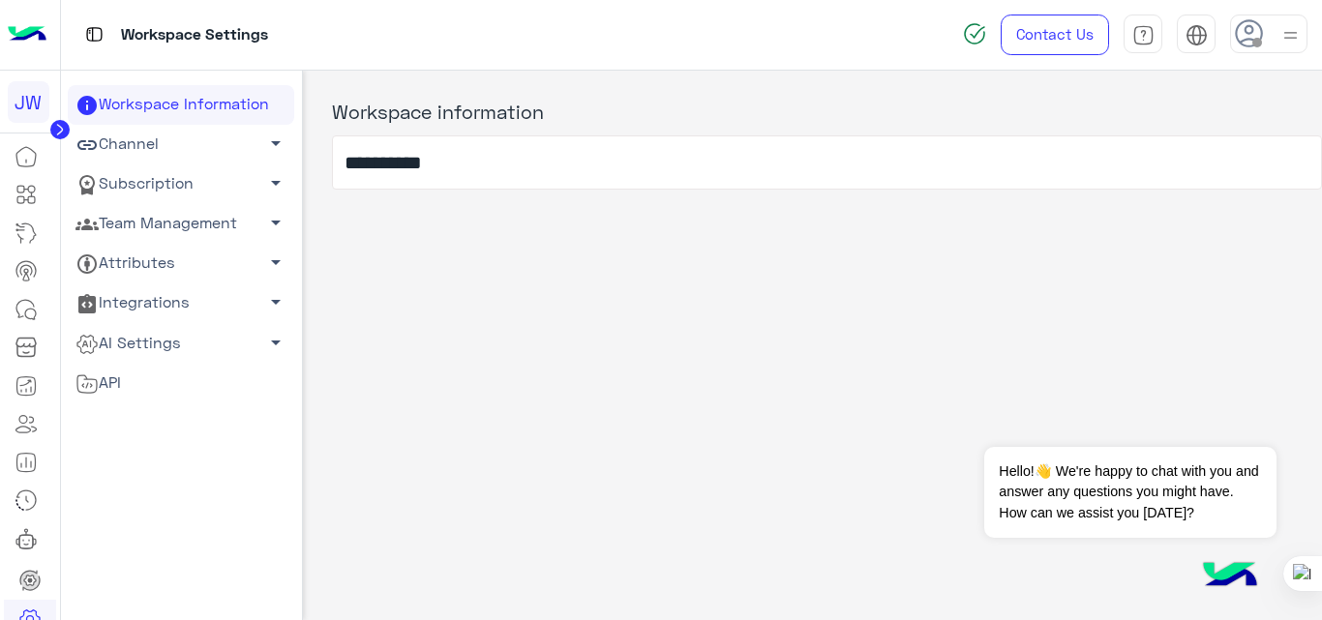
click at [198, 348] on link "AI Settings arrow_drop_down" at bounding box center [181, 343] width 226 height 40
click at [188, 381] on link "Conversational AI Models" at bounding box center [181, 380] width 226 height 34
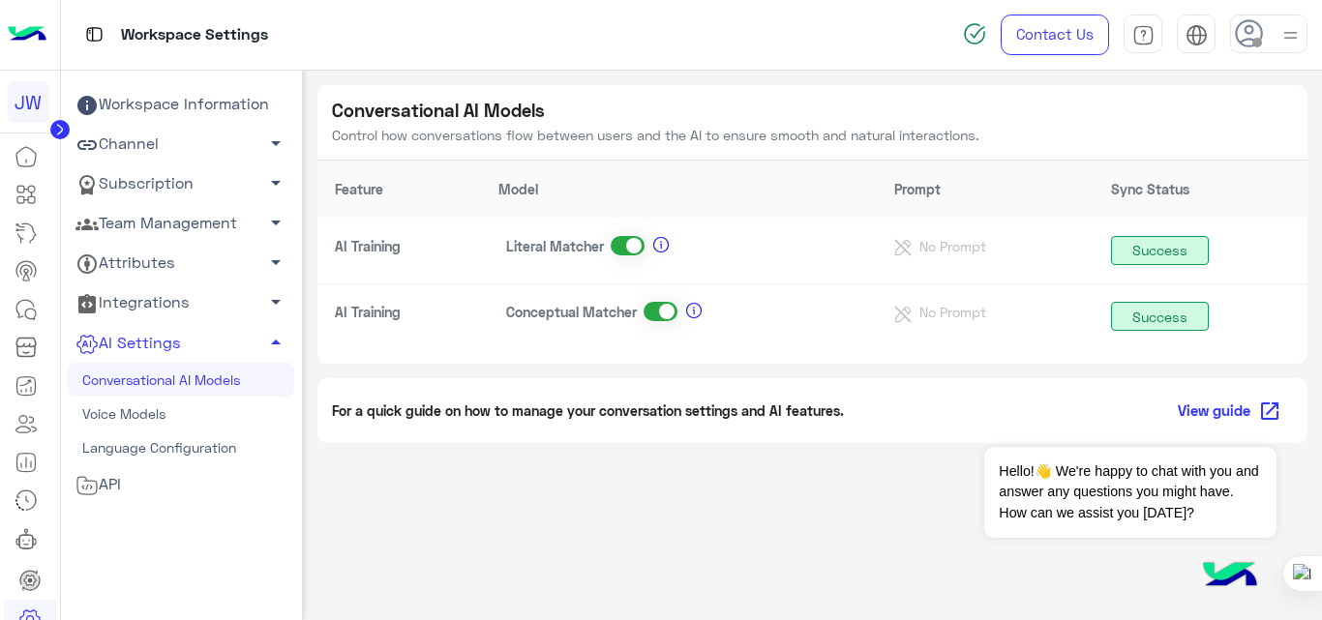
click at [31, 36] on img at bounding box center [27, 35] width 39 height 41
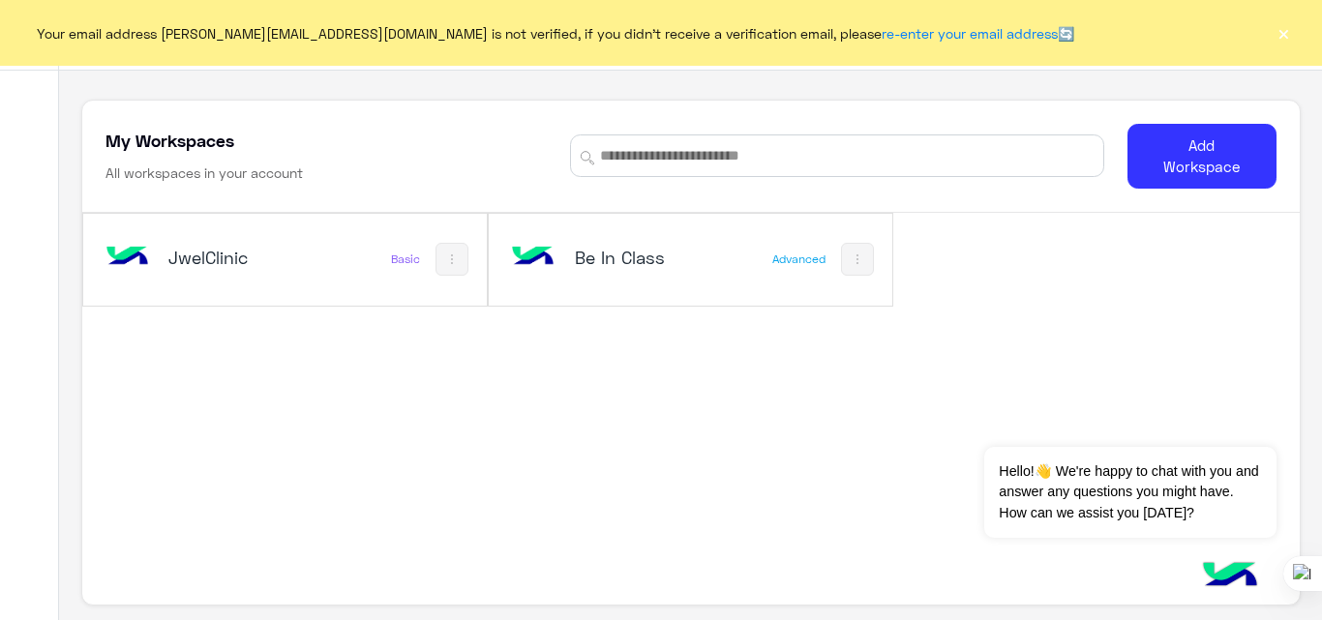
click at [296, 242] on div "JwelClinic" at bounding box center [211, 259] width 221 height 56
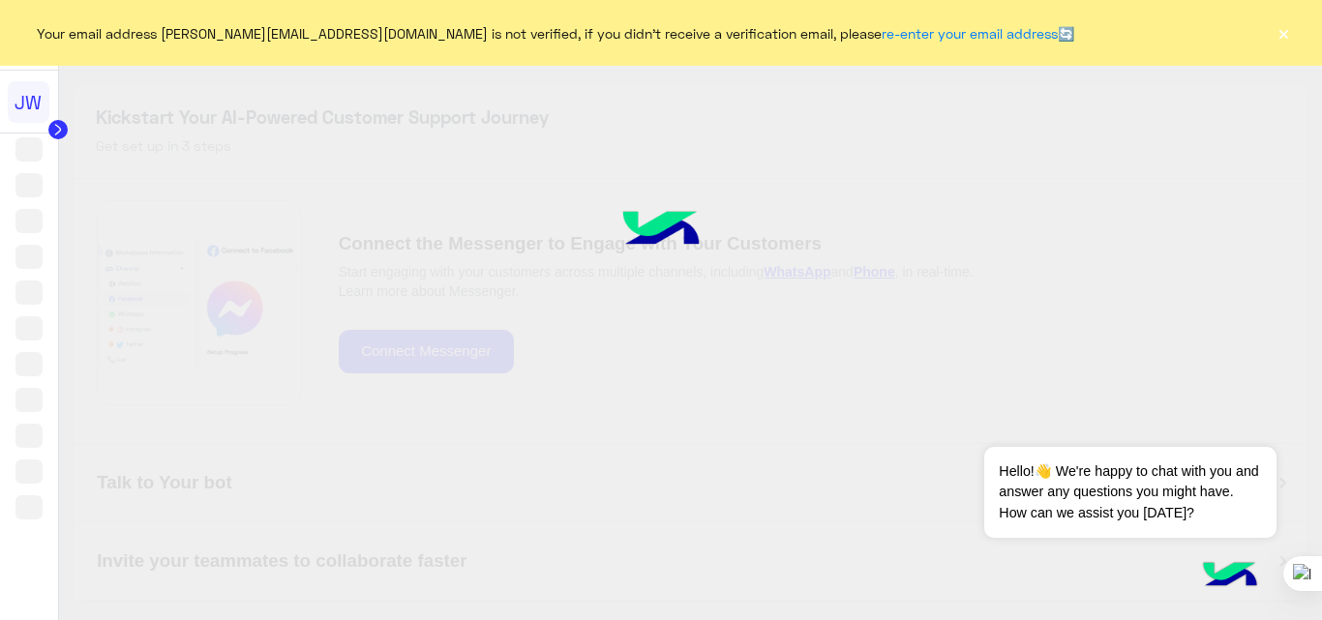
click at [249, 285] on div at bounding box center [661, 310] width 1322 height 620
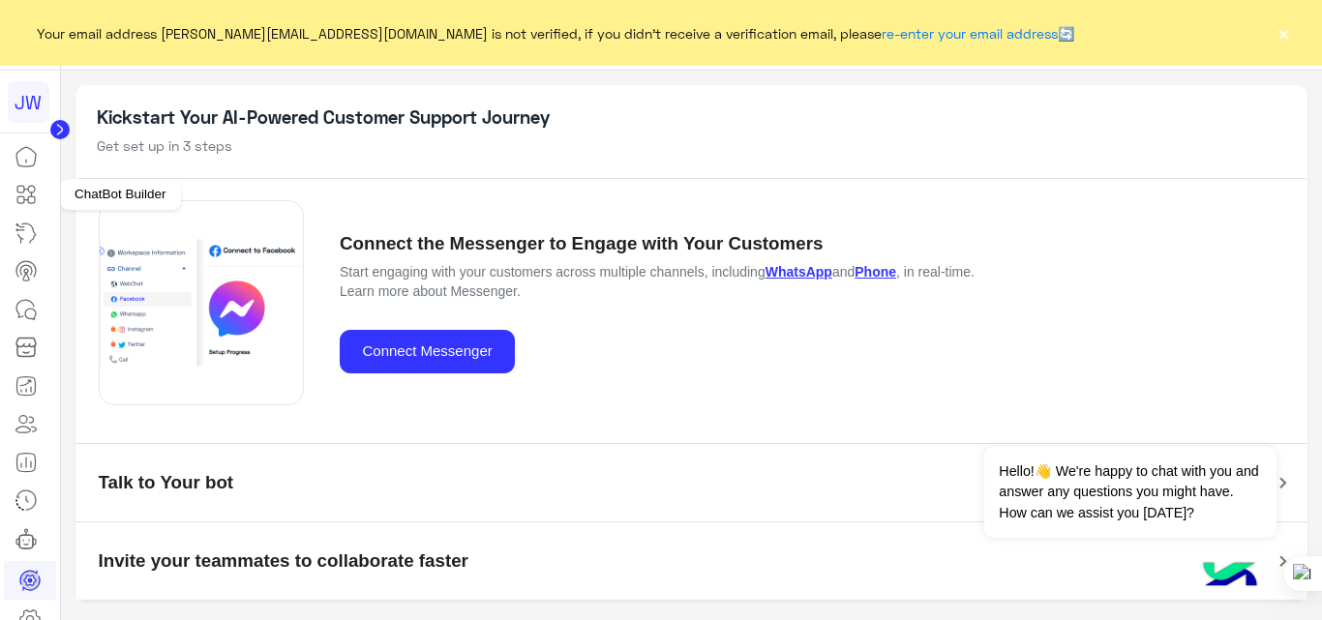
click at [23, 201] on icon at bounding box center [26, 194] width 23 height 23
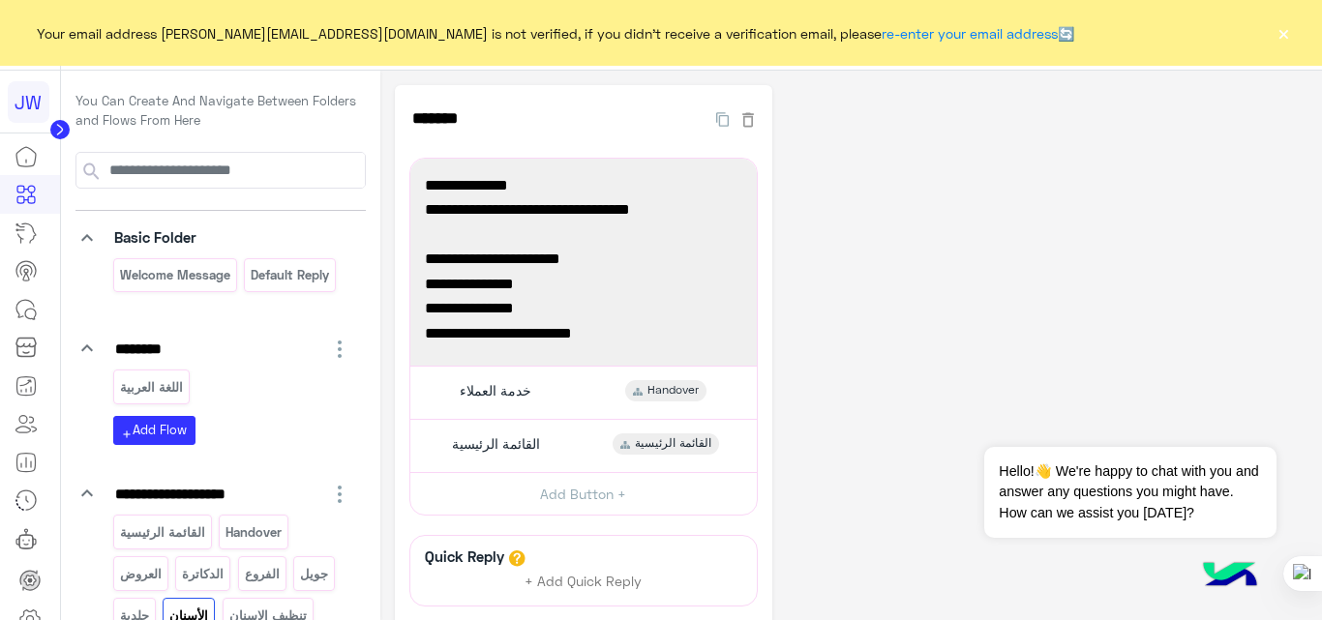
click at [1280, 32] on button "×" at bounding box center [1282, 32] width 19 height 19
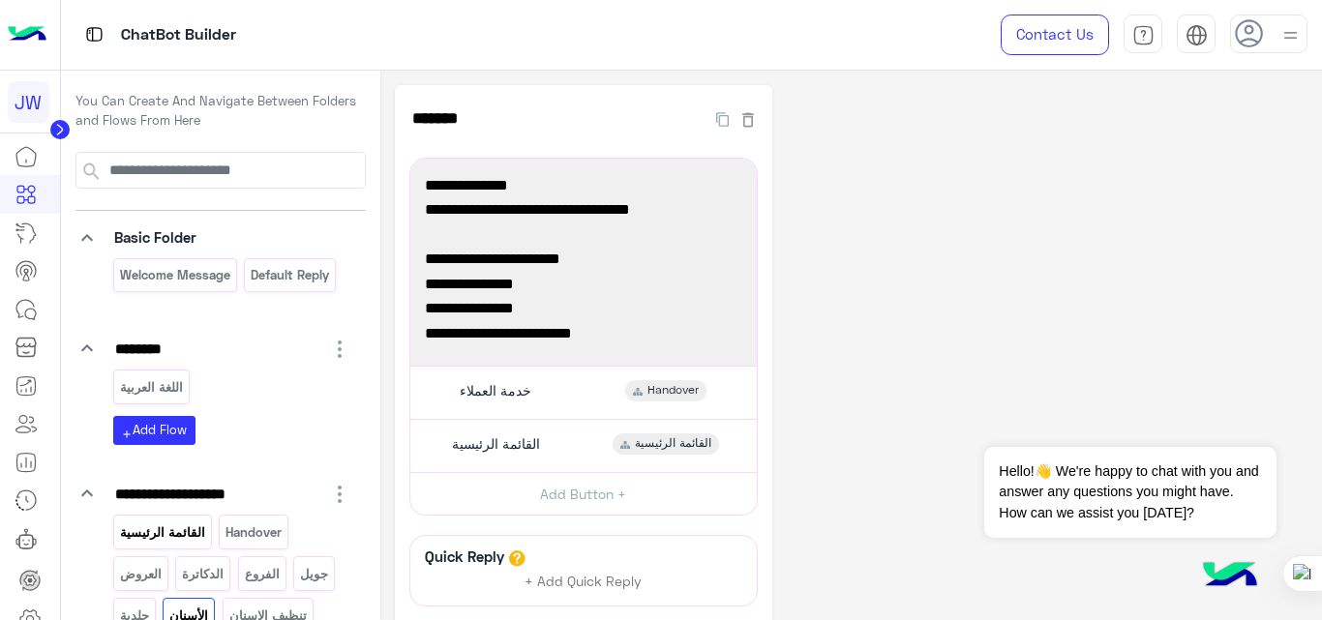
click at [170, 543] on p "القائمة الرئيسية" at bounding box center [162, 532] width 88 height 22
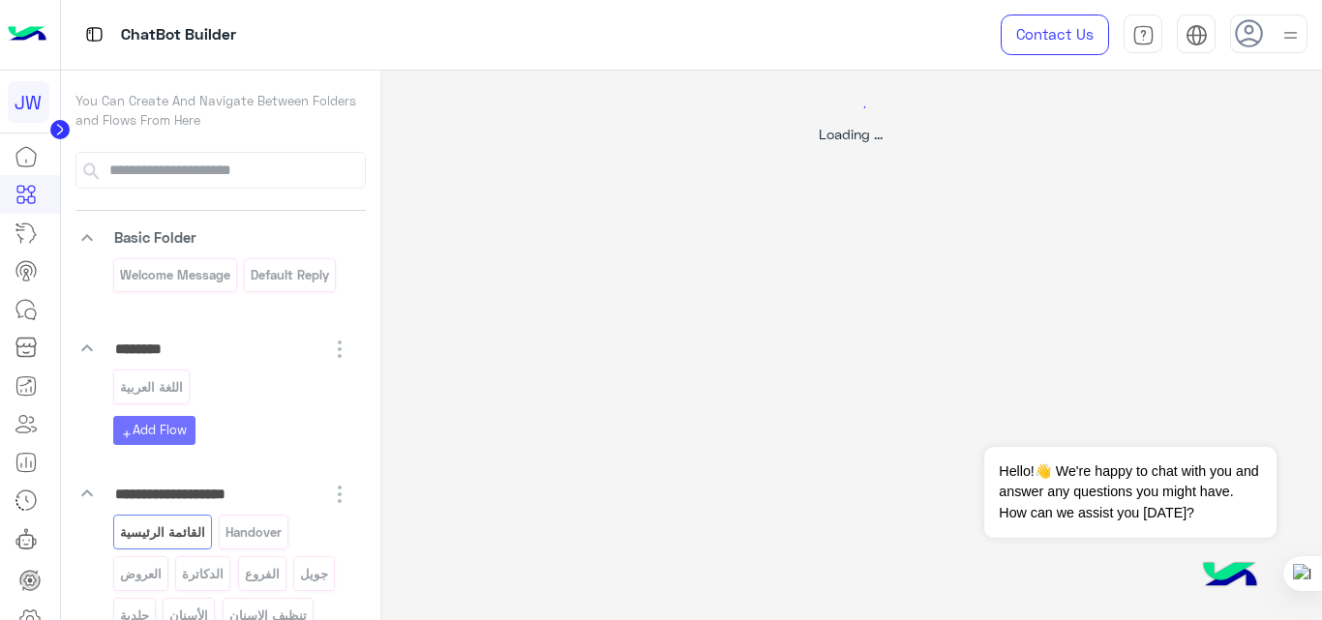
select select "*"
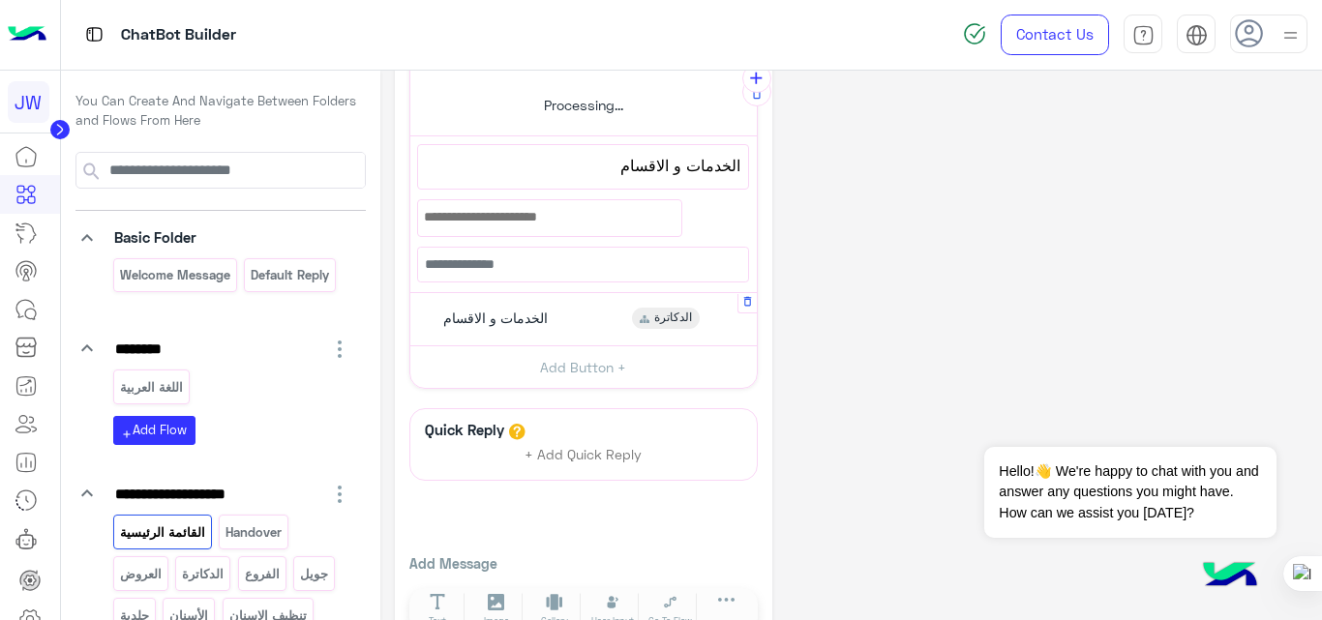
click at [574, 315] on div "الخدمات و الاقسام الدكاترة" at bounding box center [583, 319] width 332 height 38
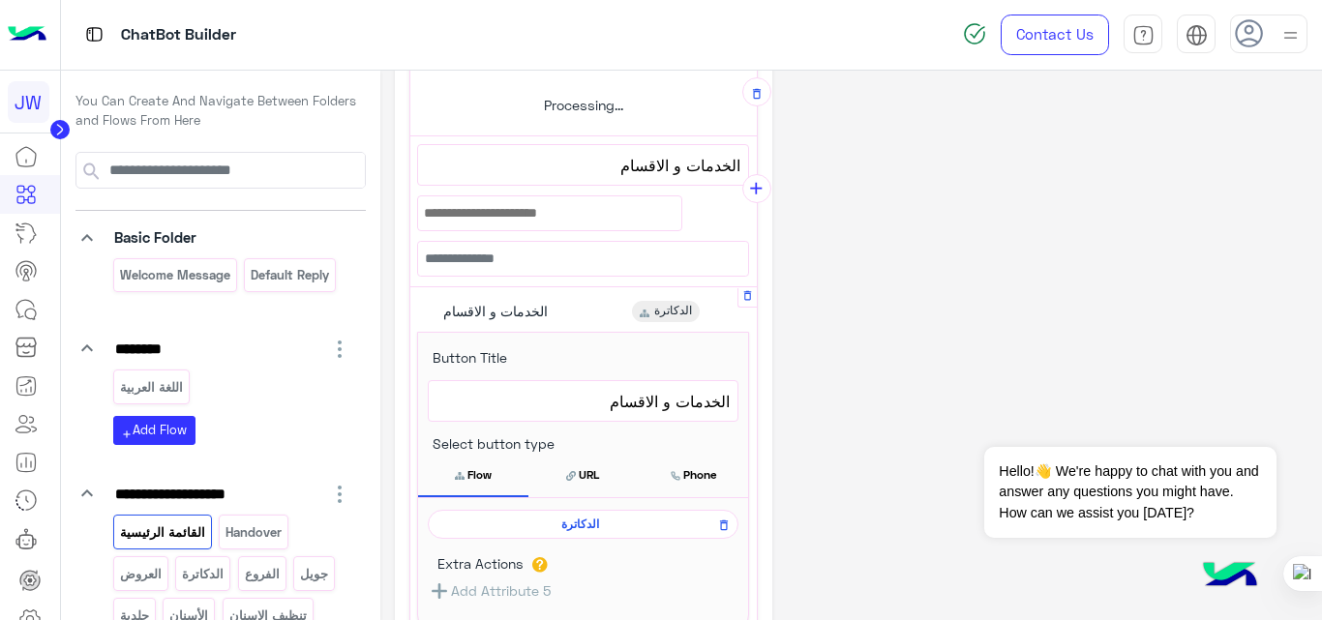
scroll to position [579, 0]
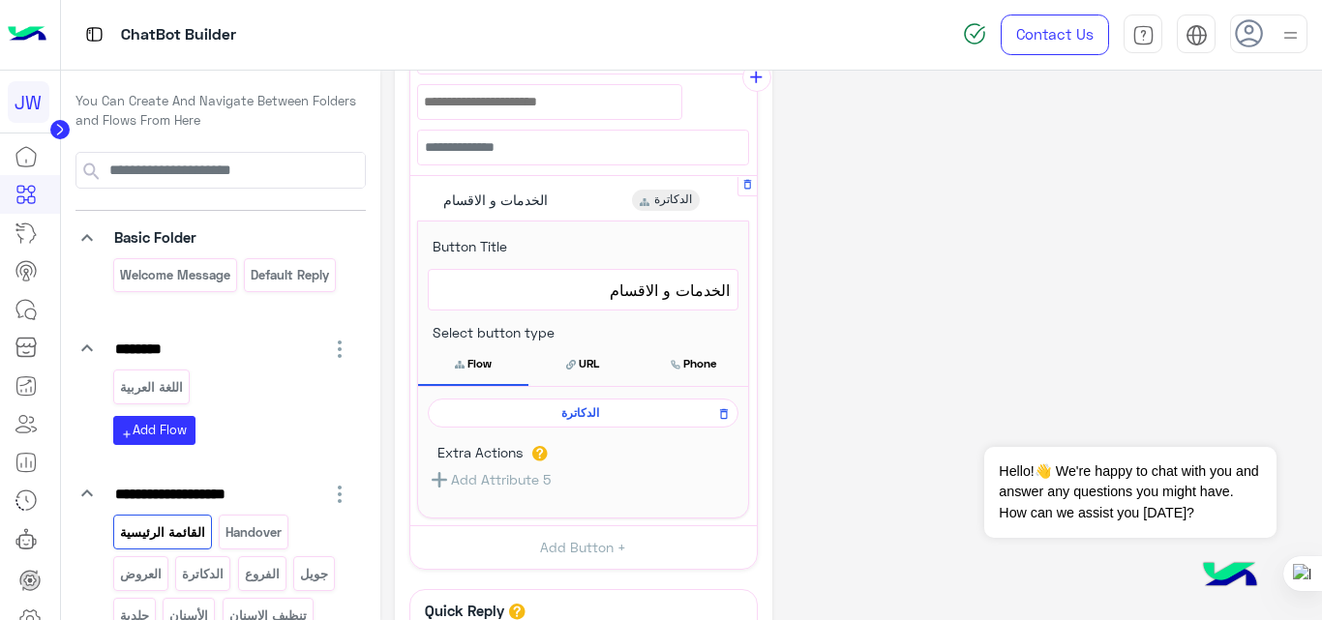
click at [588, 410] on span "الدكاترة" at bounding box center [579, 412] width 283 height 17
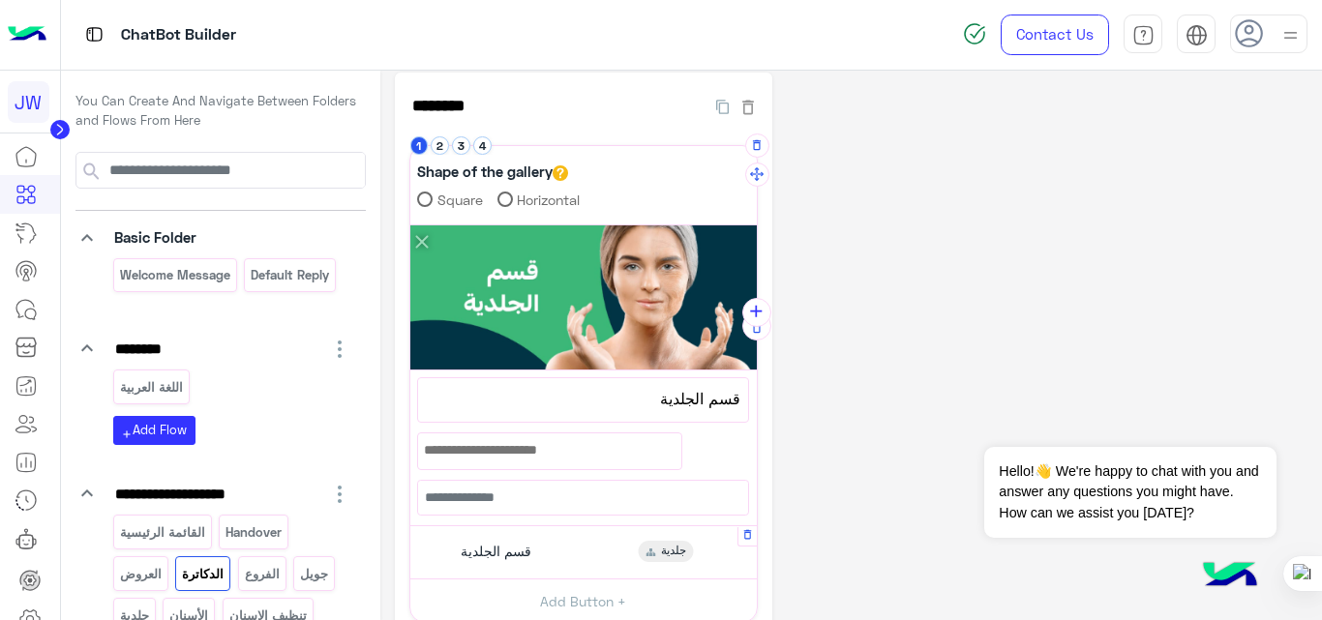
scroll to position [0, 0]
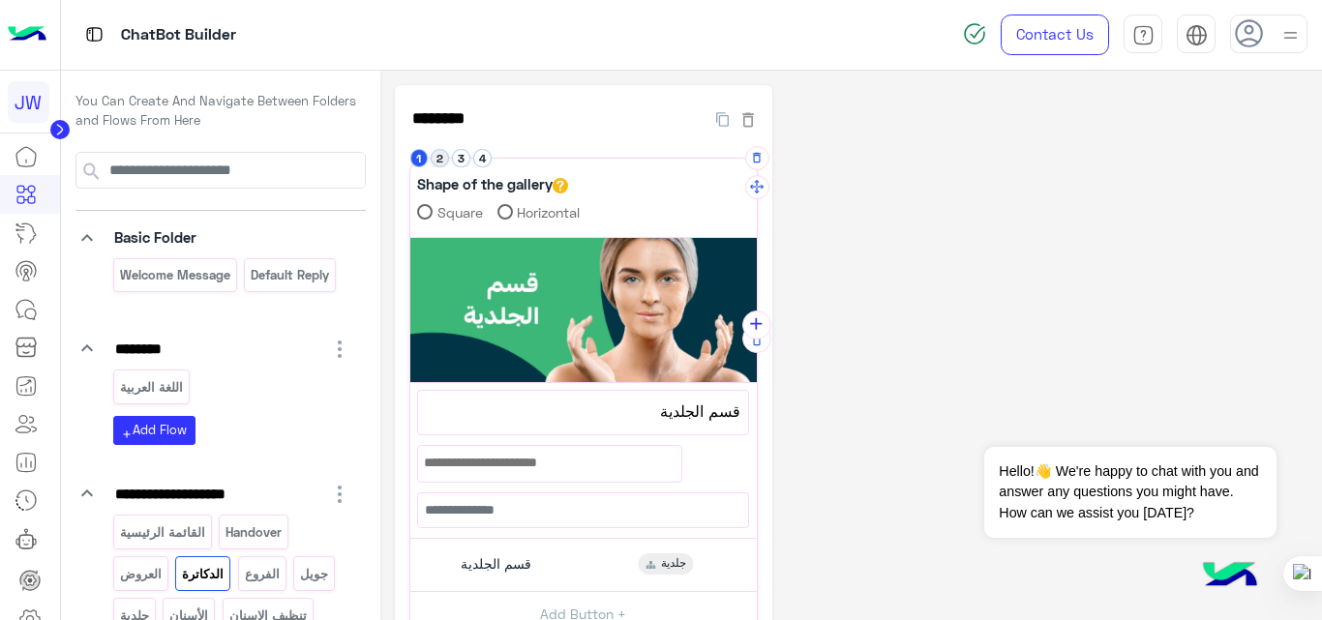
click at [433, 162] on button "2" at bounding box center [440, 158] width 18 height 18
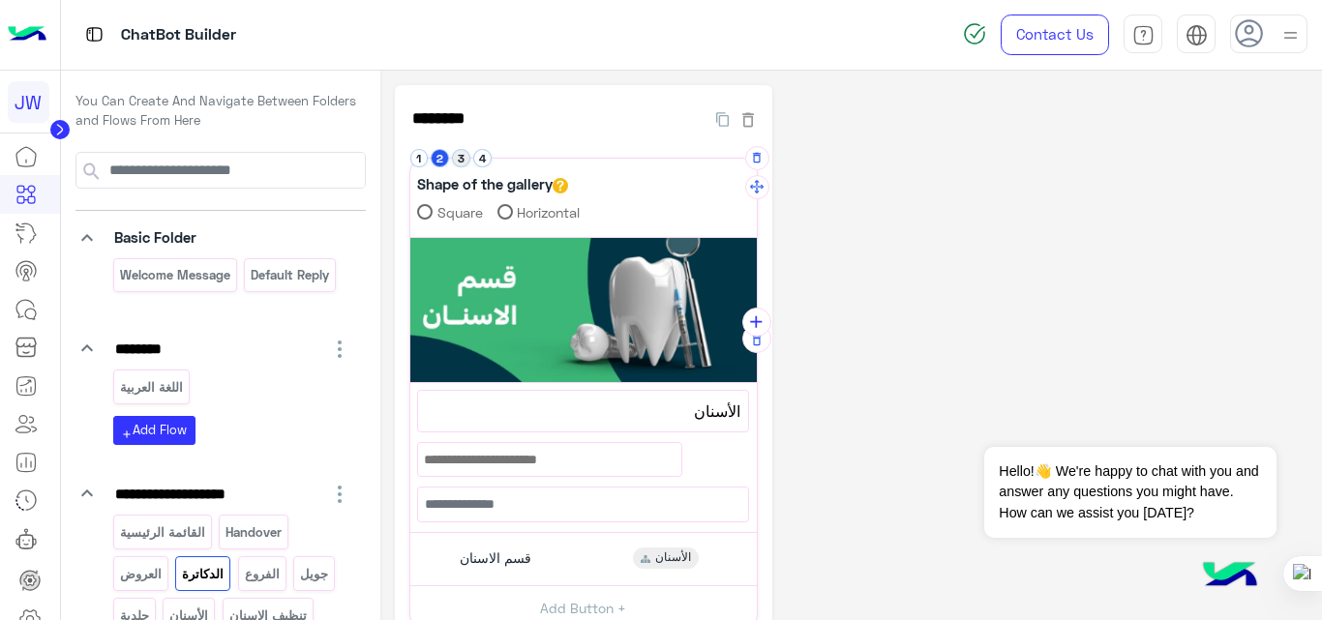
click at [459, 160] on button "3" at bounding box center [461, 158] width 18 height 18
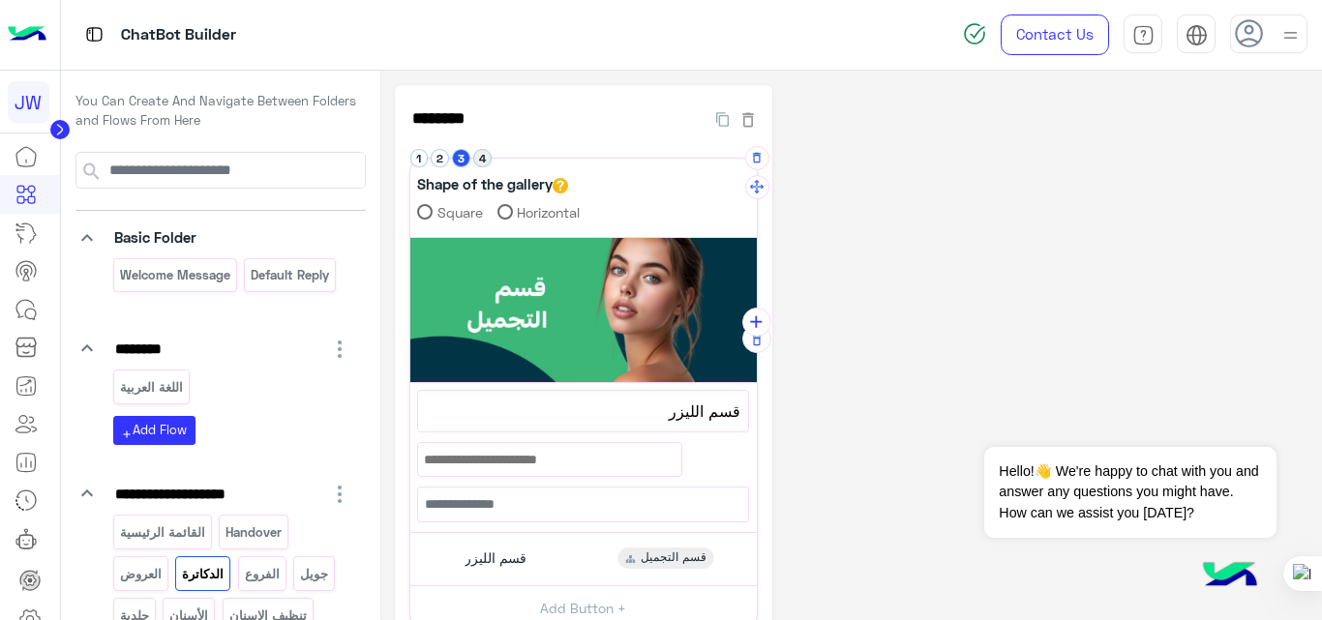
click at [482, 157] on button "4" at bounding box center [482, 158] width 18 height 18
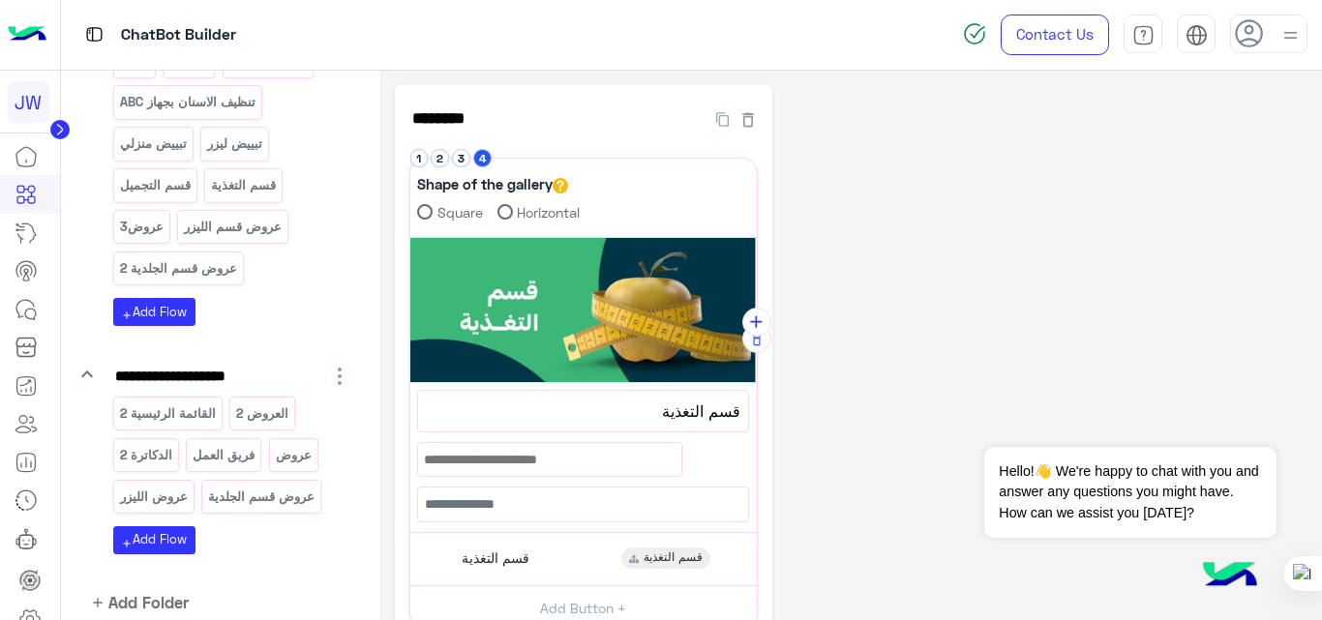
scroll to position [555, 0]
click at [463, 156] on button "3" at bounding box center [461, 158] width 18 height 18
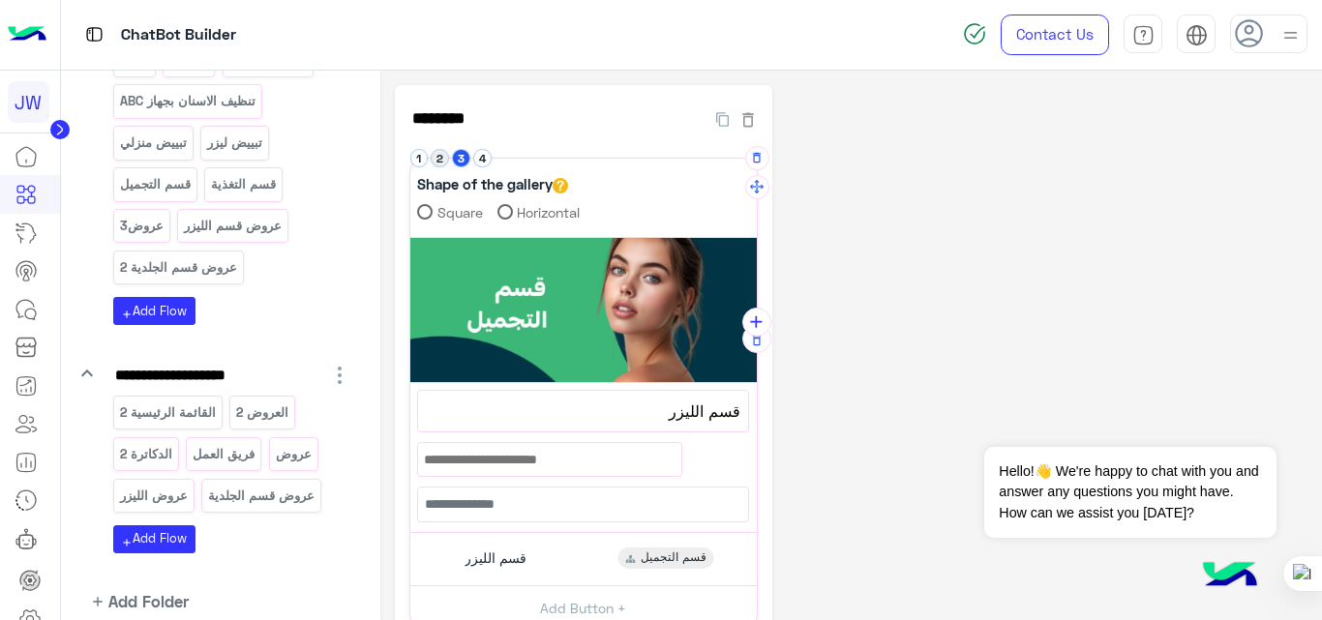
click at [438, 158] on button "2" at bounding box center [440, 158] width 18 height 18
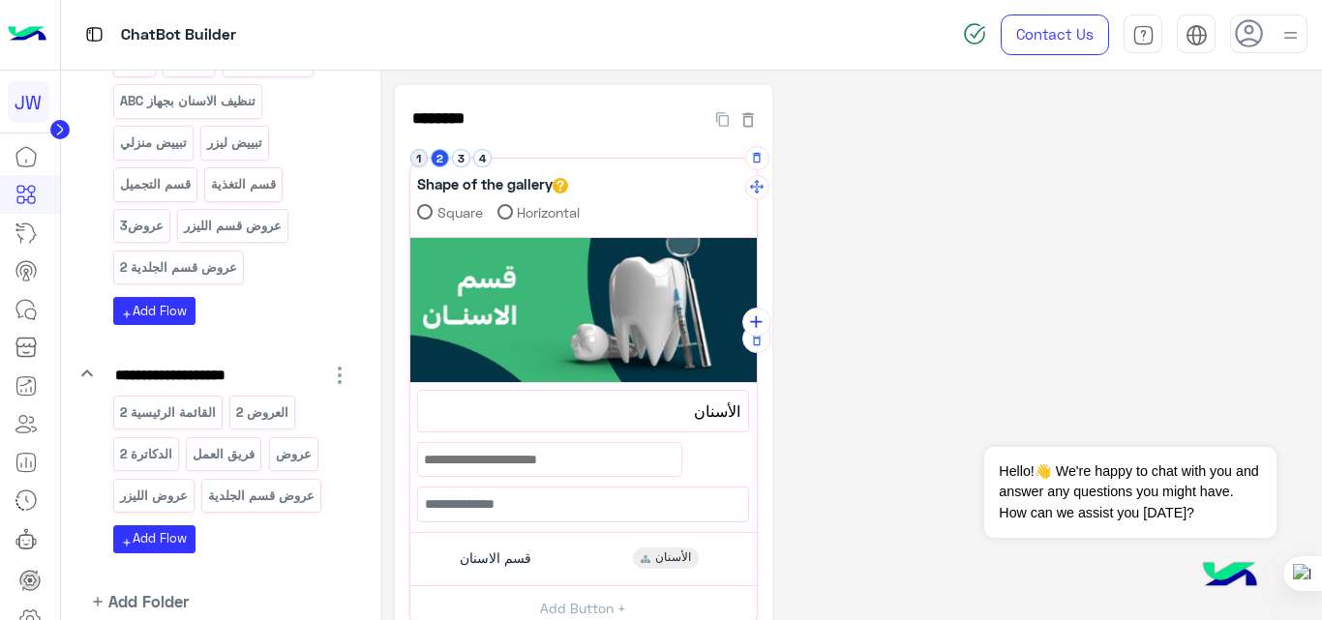
click at [417, 162] on button "1" at bounding box center [419, 158] width 18 height 18
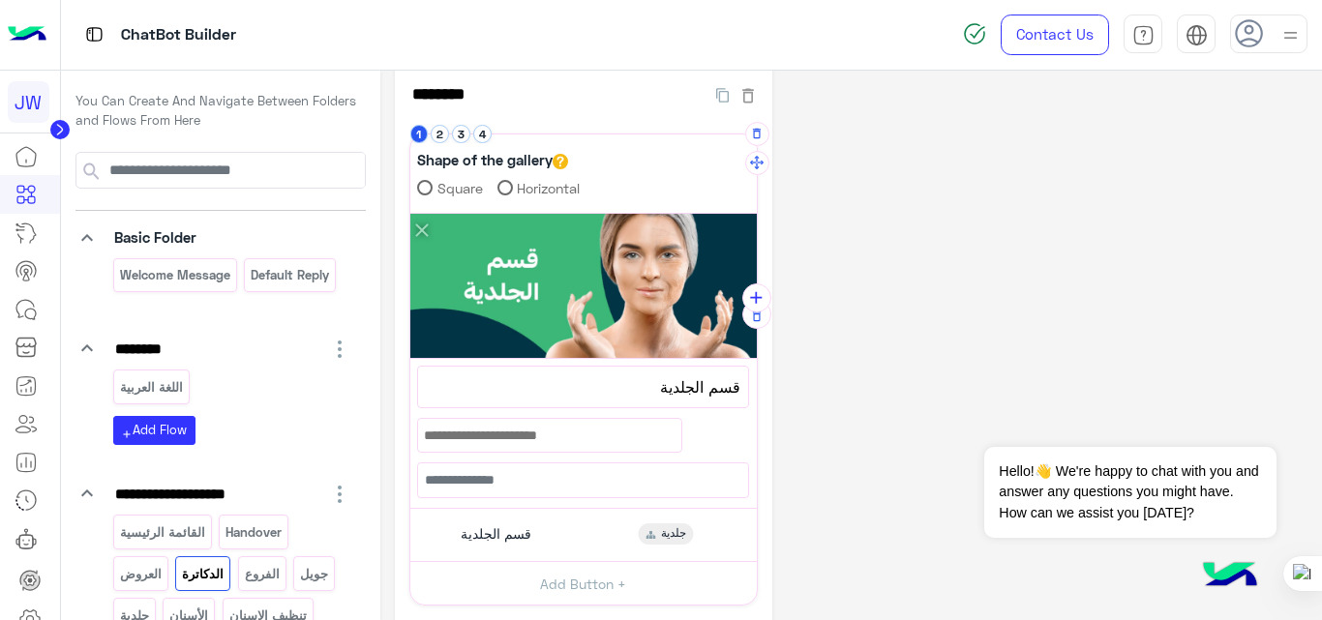
scroll to position [0, 0]
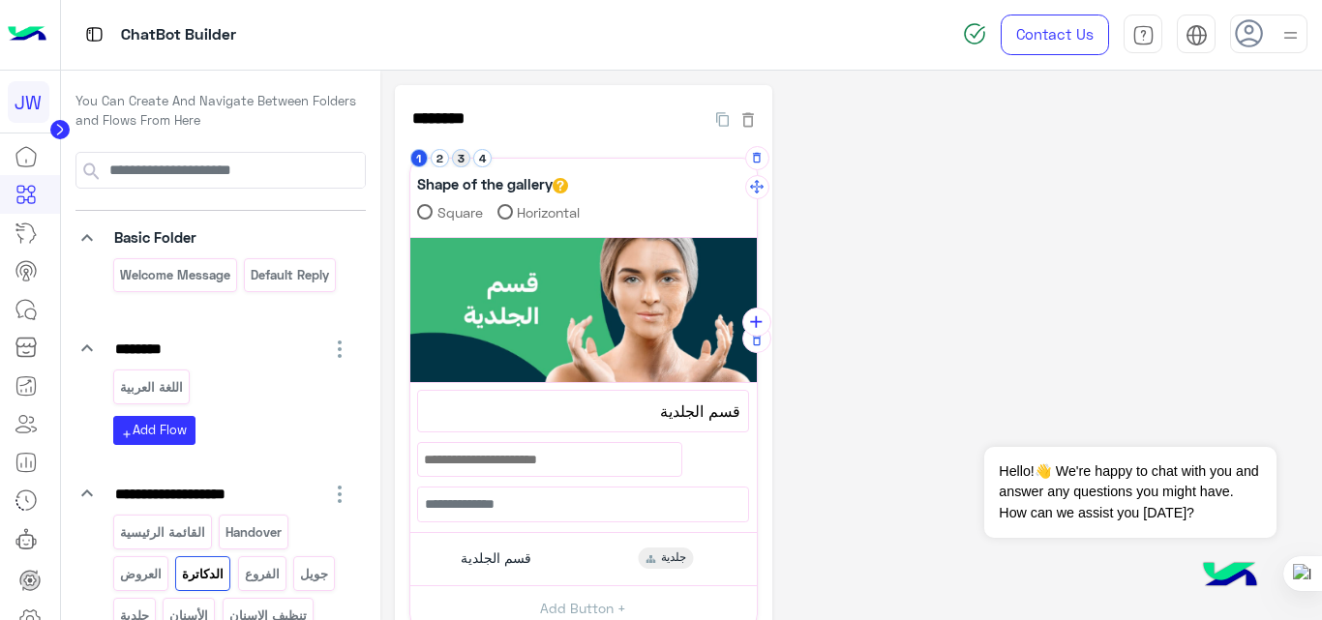
click at [461, 162] on button "3" at bounding box center [461, 158] width 18 height 18
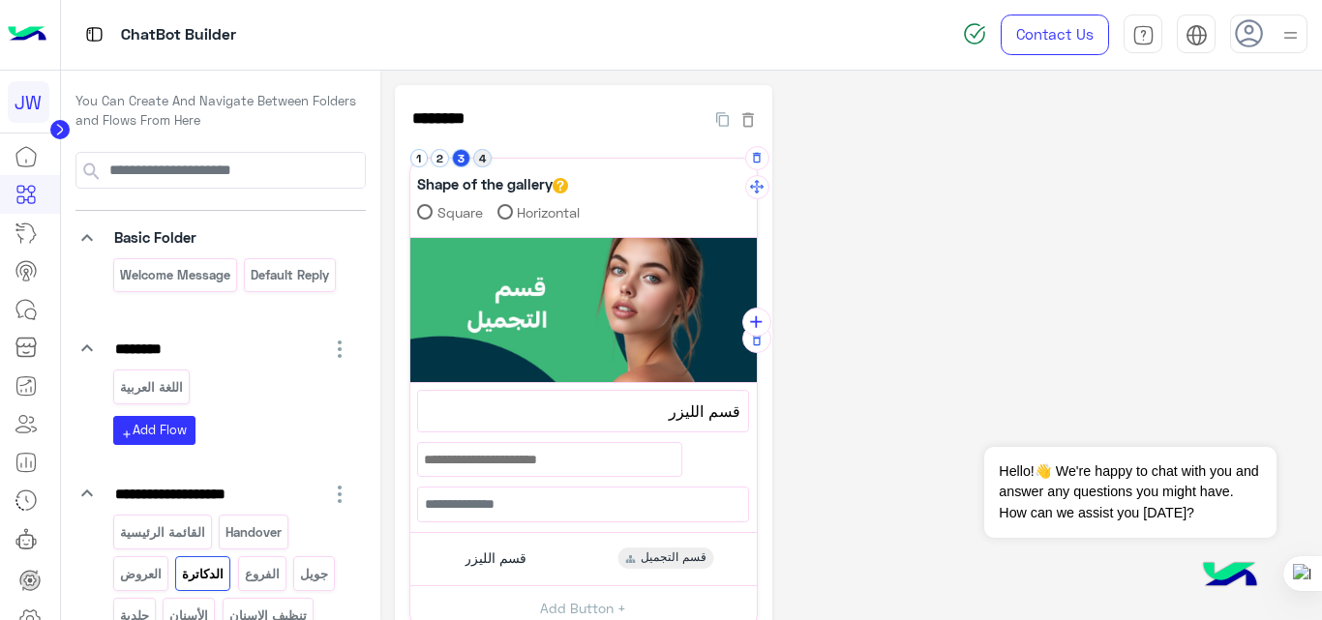
click at [478, 160] on button "4" at bounding box center [482, 158] width 18 height 18
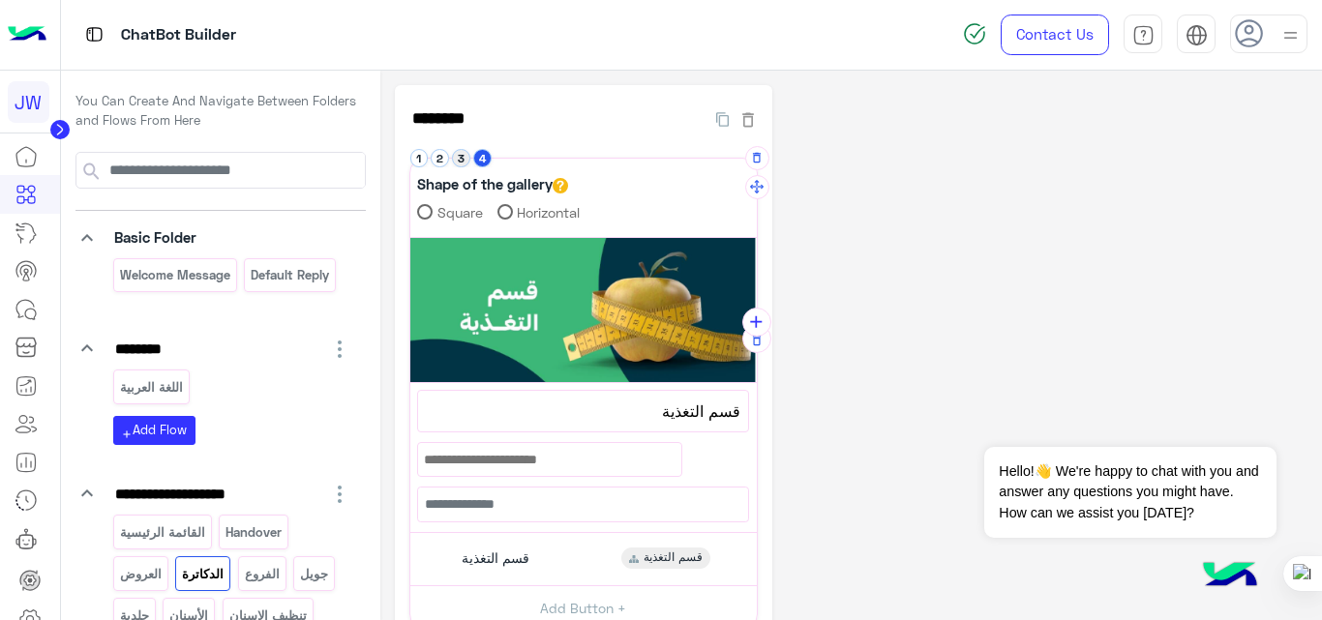
click at [461, 159] on button "3" at bounding box center [461, 158] width 18 height 18
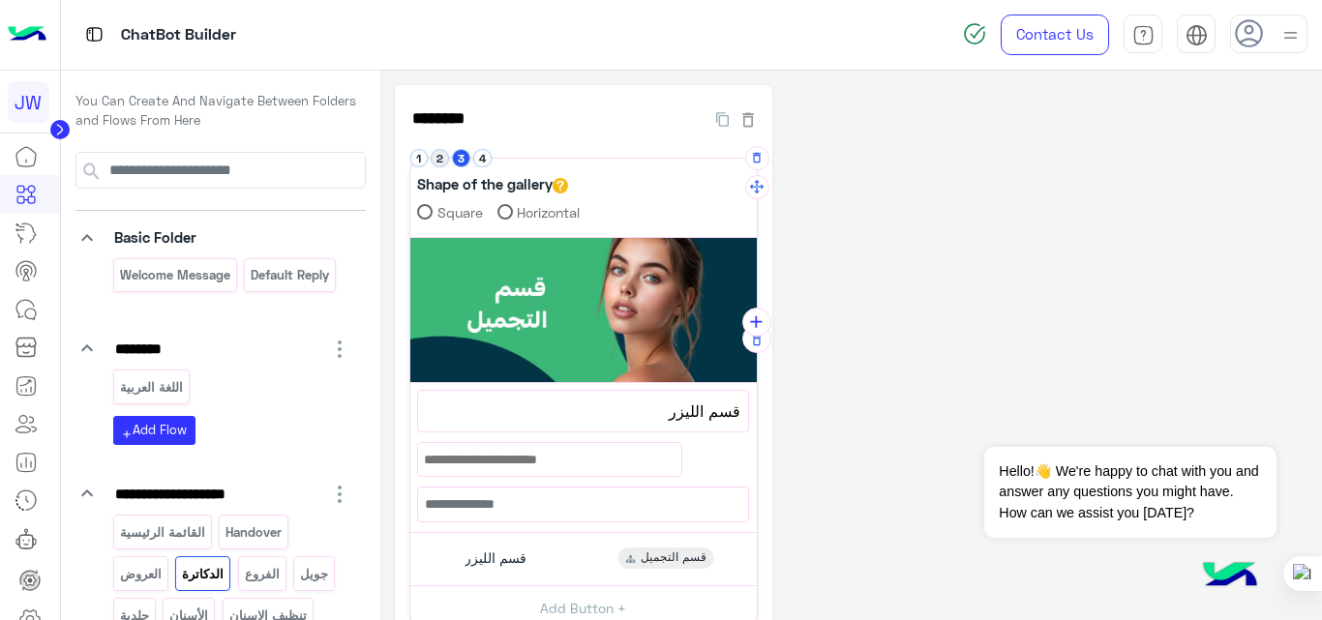
click at [441, 160] on button "2" at bounding box center [440, 158] width 18 height 18
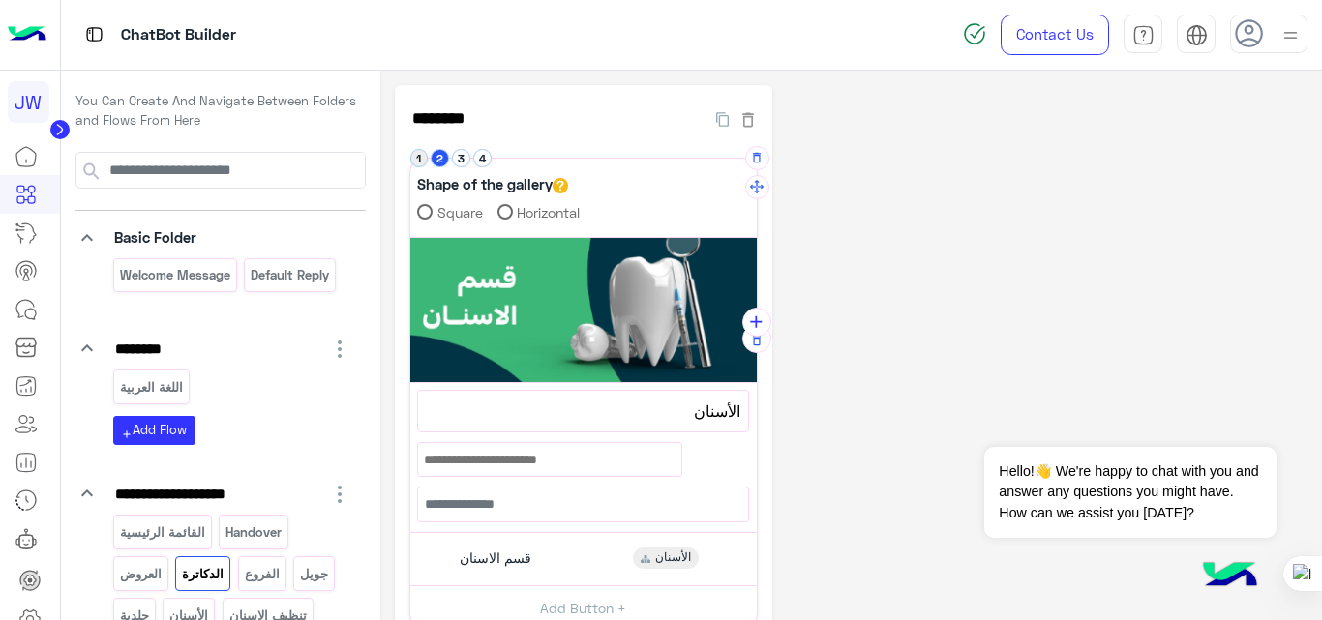
click at [423, 160] on button "1" at bounding box center [419, 158] width 18 height 18
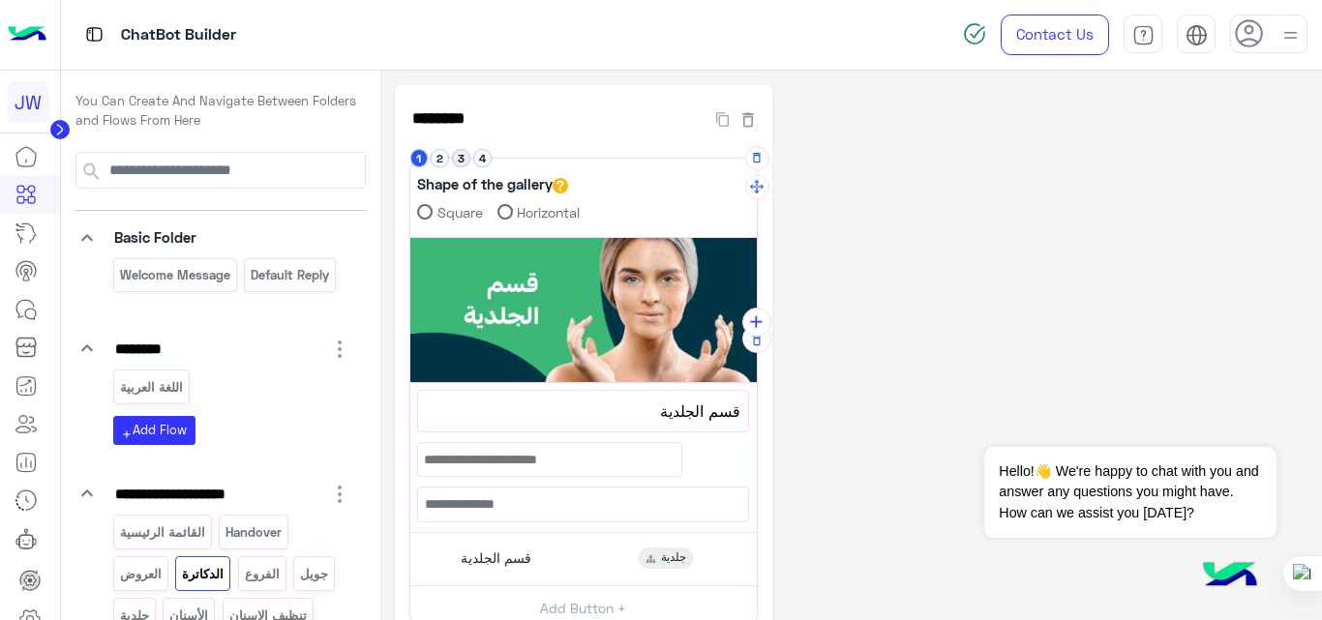
click at [459, 162] on button "3" at bounding box center [461, 158] width 18 height 18
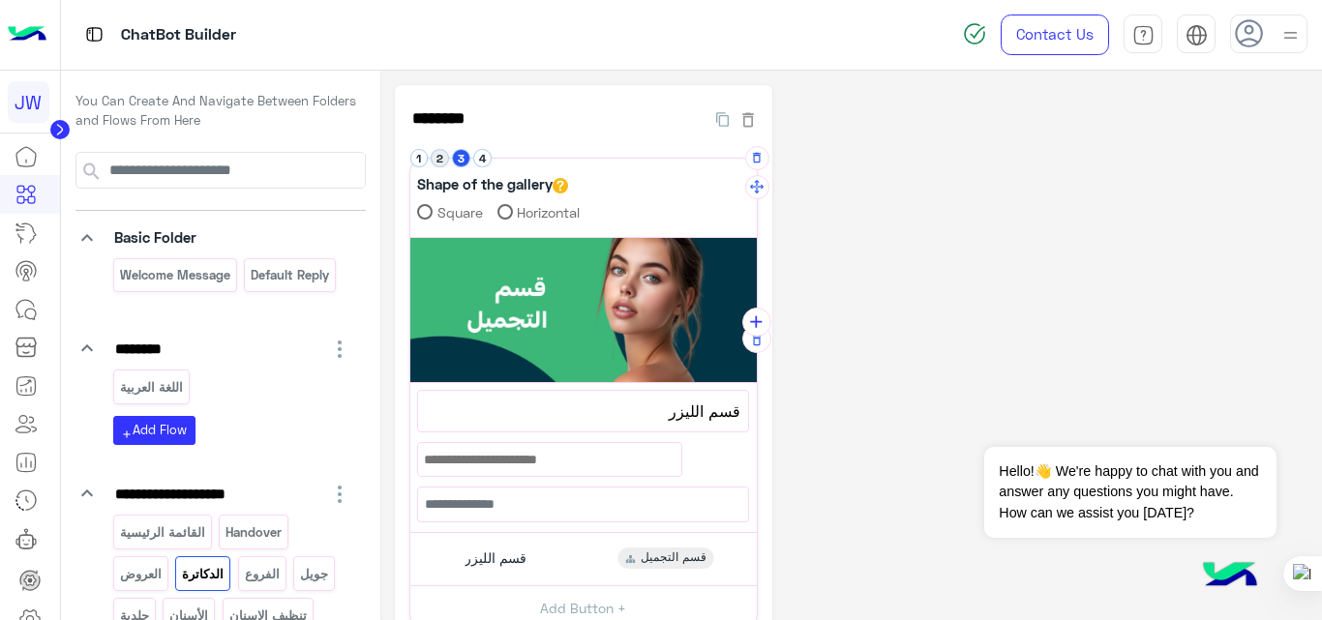
click at [438, 161] on button "2" at bounding box center [440, 158] width 18 height 18
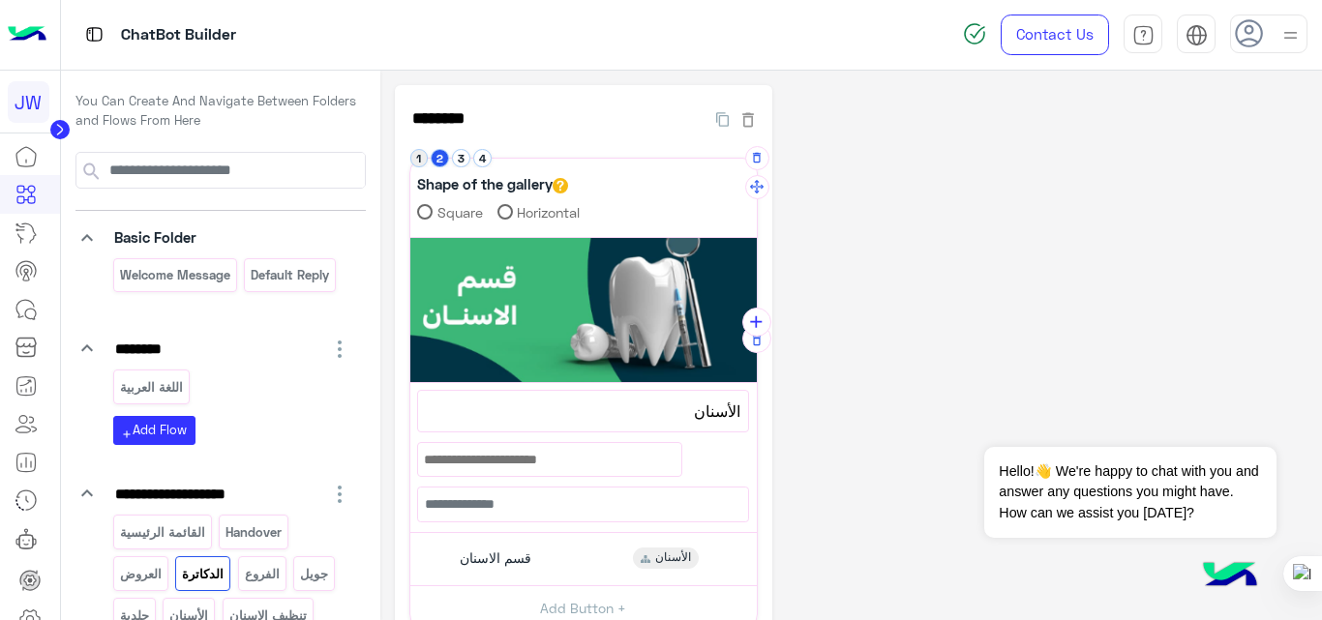
click at [418, 161] on button "1" at bounding box center [419, 158] width 18 height 18
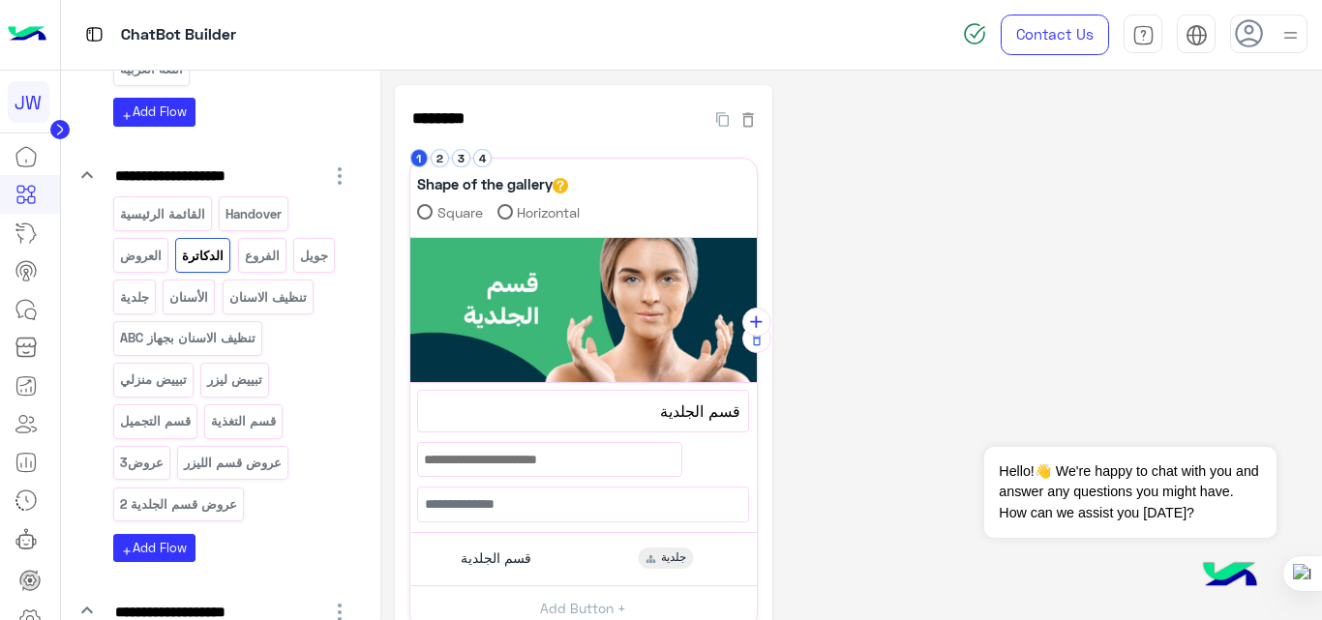
scroll to position [326, 0]
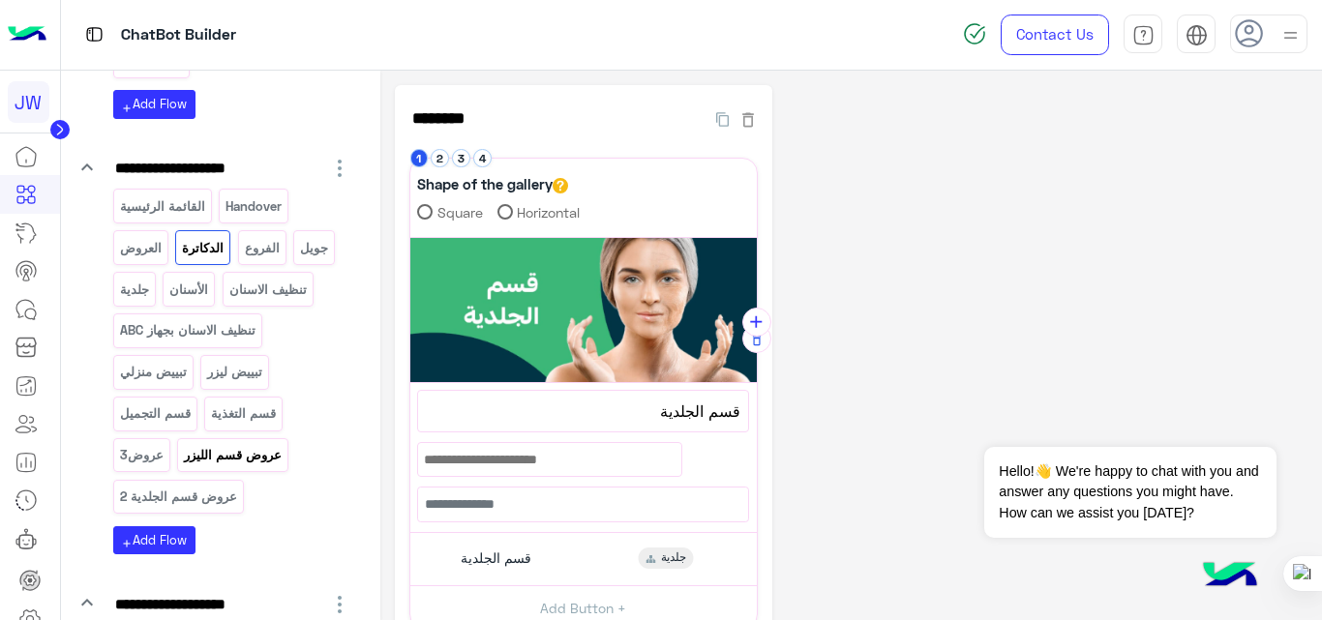
click at [228, 461] on p "عروض قسم الليزر" at bounding box center [233, 455] width 101 height 22
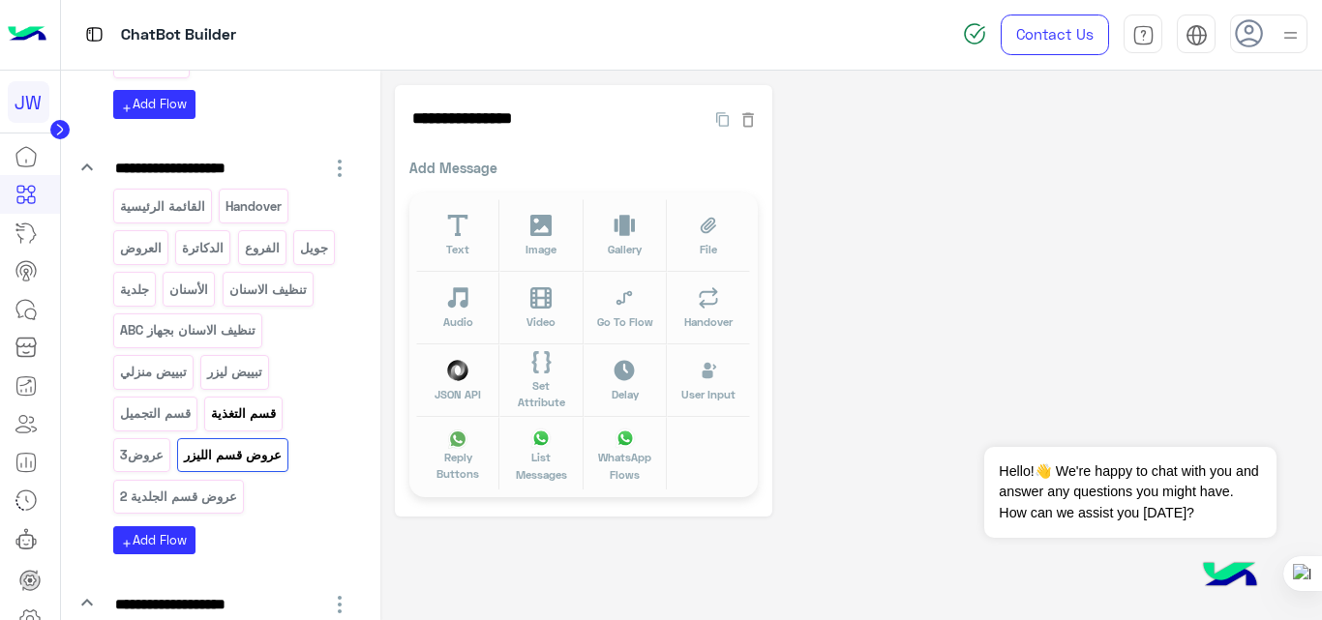
click at [231, 402] on p "قسم التغذية" at bounding box center [244, 413] width 68 height 22
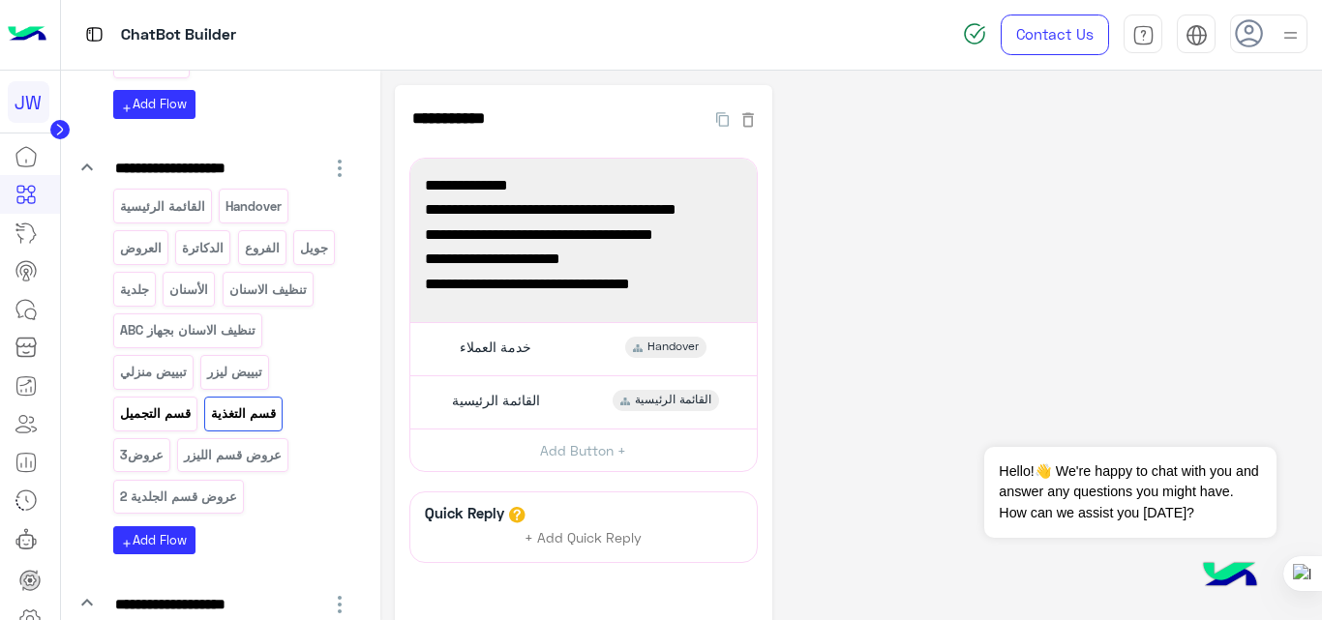
click at [162, 419] on p "قسم التجميل" at bounding box center [155, 413] width 74 height 22
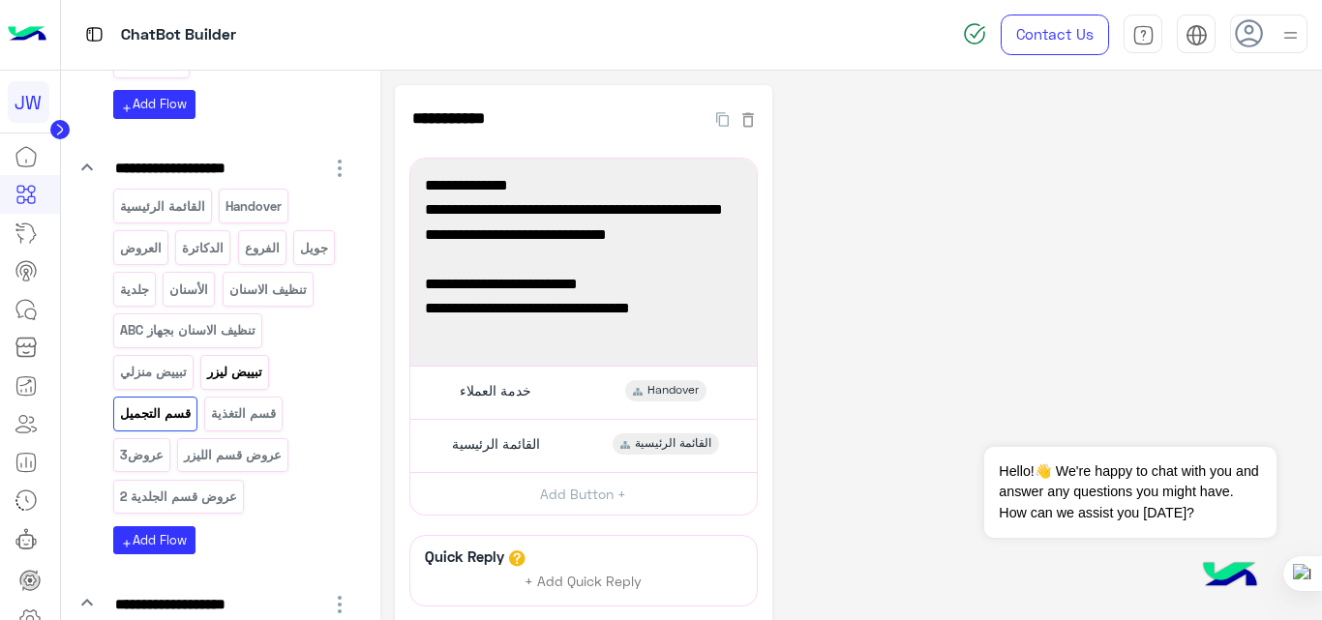
click at [219, 378] on p "تبييض ليزر" at bounding box center [235, 372] width 58 height 22
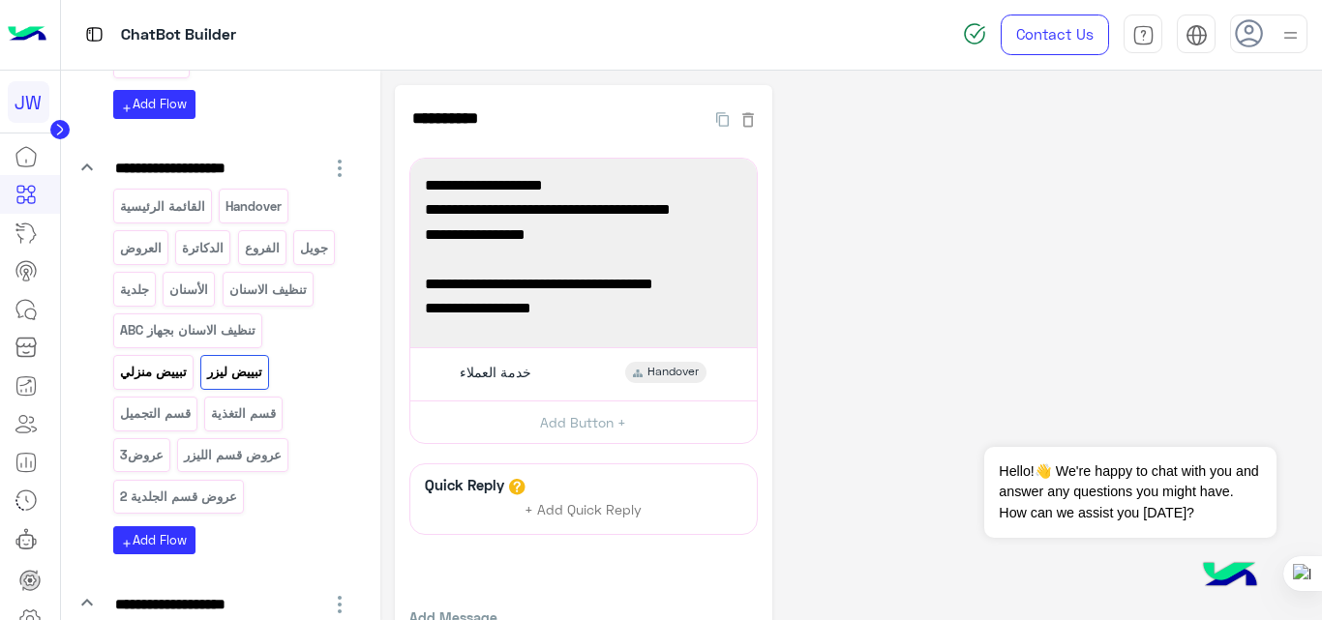
click at [145, 379] on p "تبييض منزلي" at bounding box center [153, 372] width 70 height 22
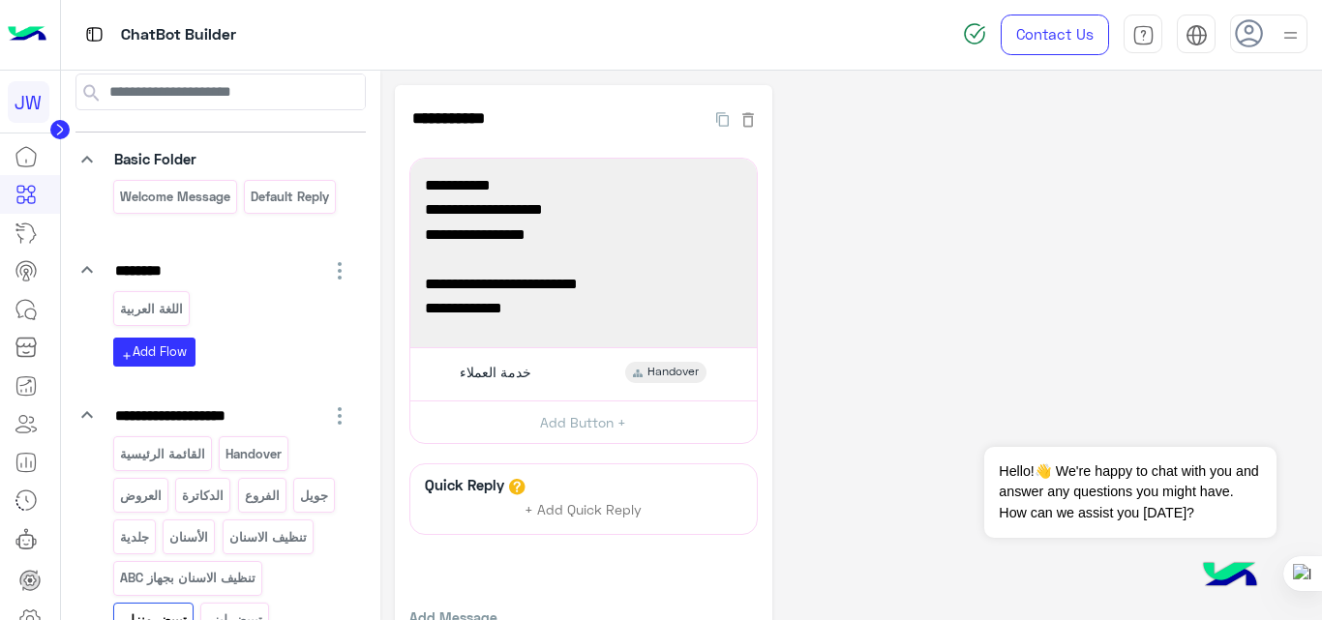
scroll to position [77, 0]
click at [156, 457] on p "القائمة الرئيسية" at bounding box center [162, 455] width 88 height 22
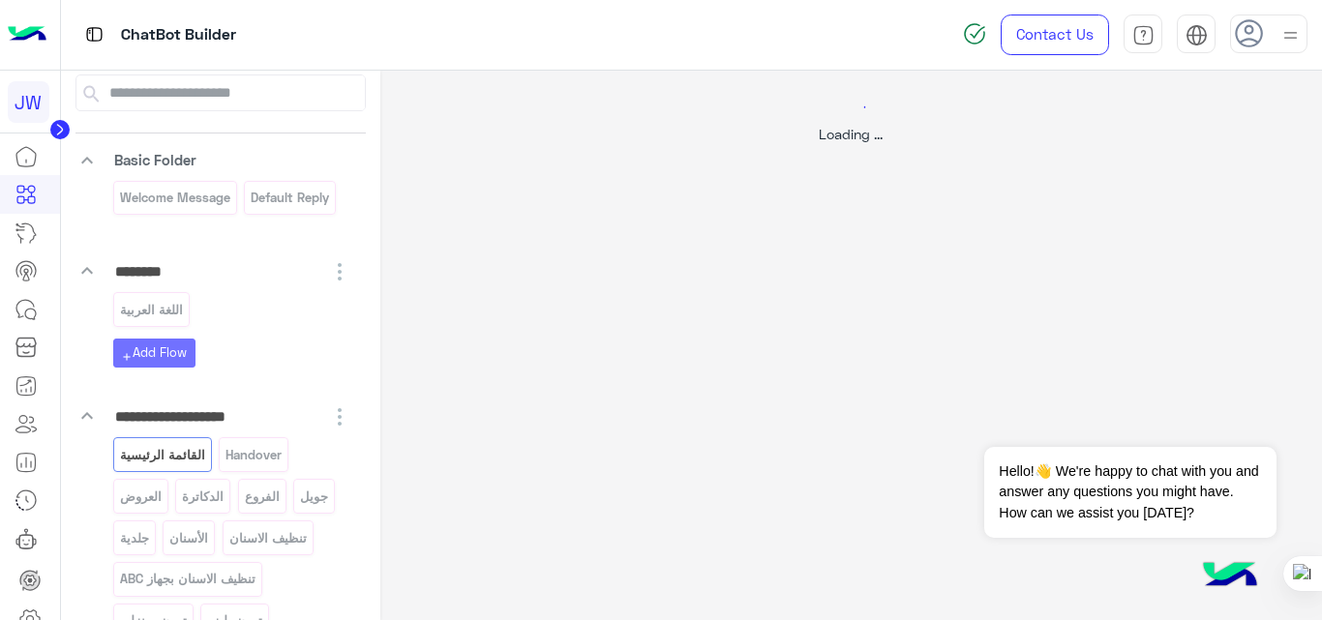
select select "*"
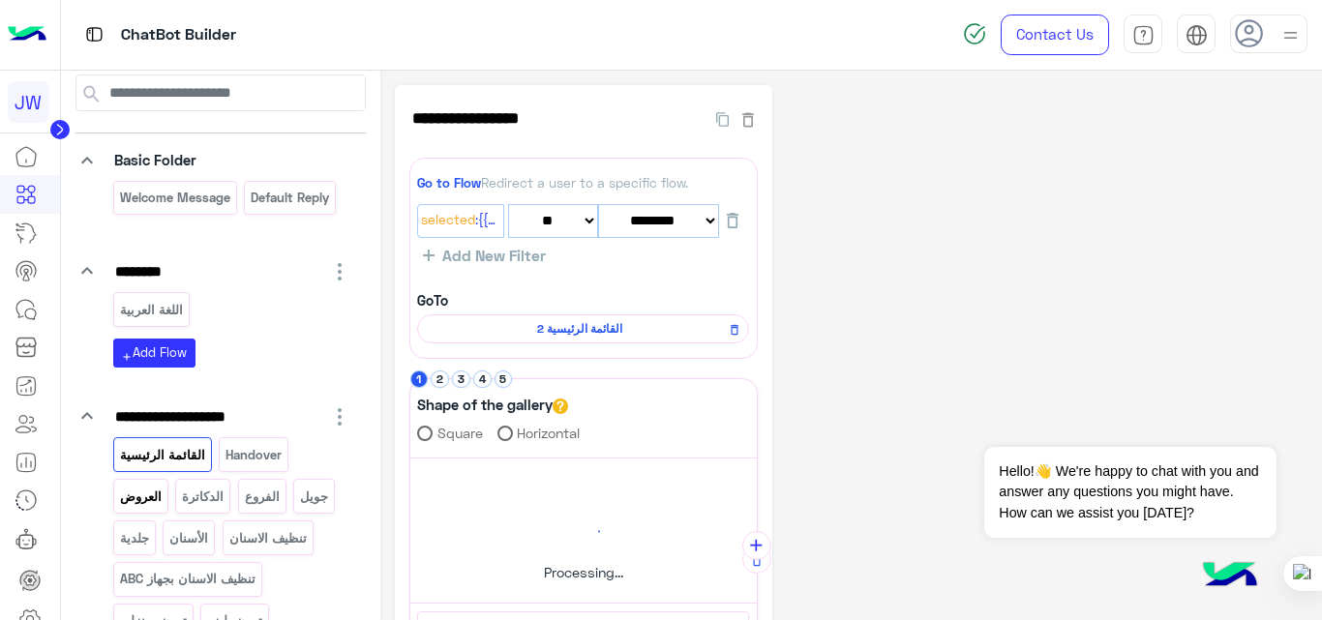
click at [147, 500] on p "العروض" at bounding box center [140, 497] width 45 height 22
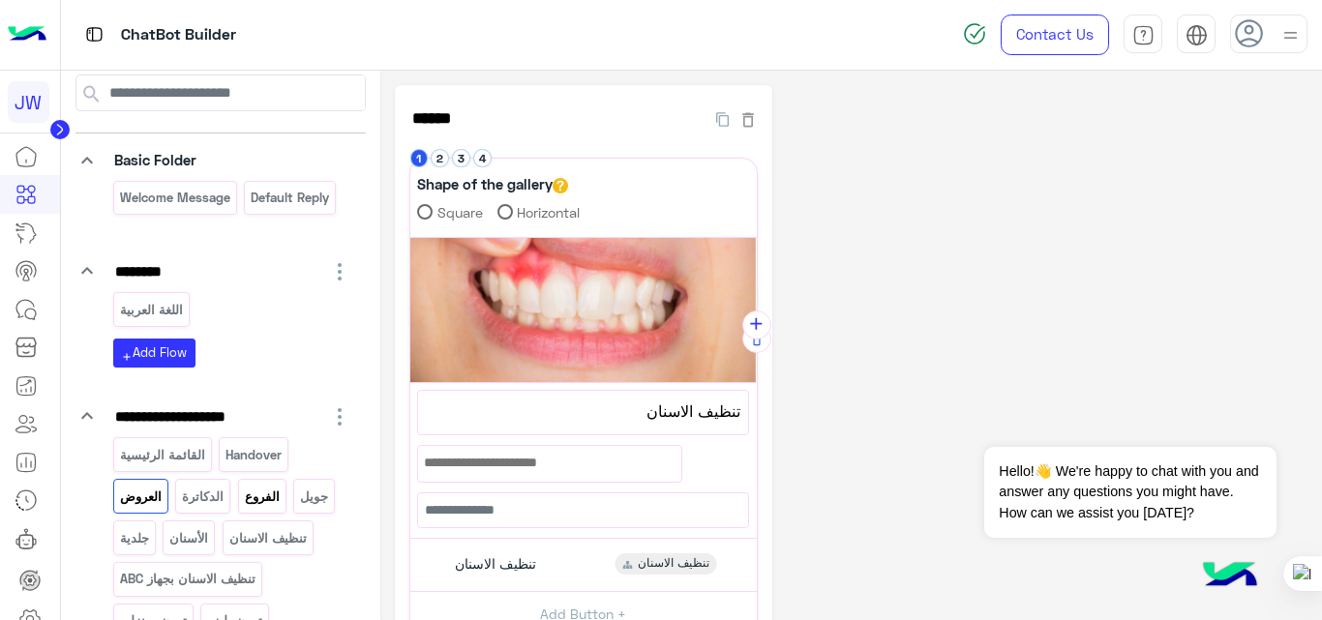
click at [269, 507] on p "الفروع" at bounding box center [262, 497] width 38 height 22
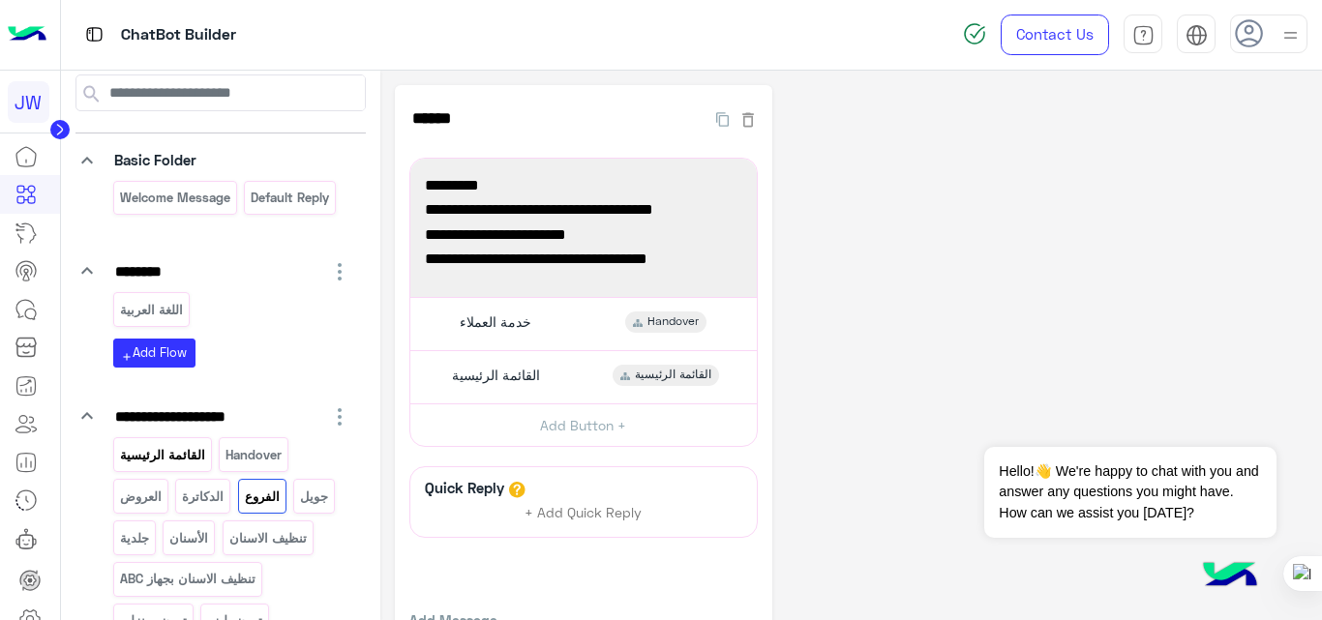
click at [175, 457] on p "القائمة الرئيسية" at bounding box center [162, 455] width 88 height 22
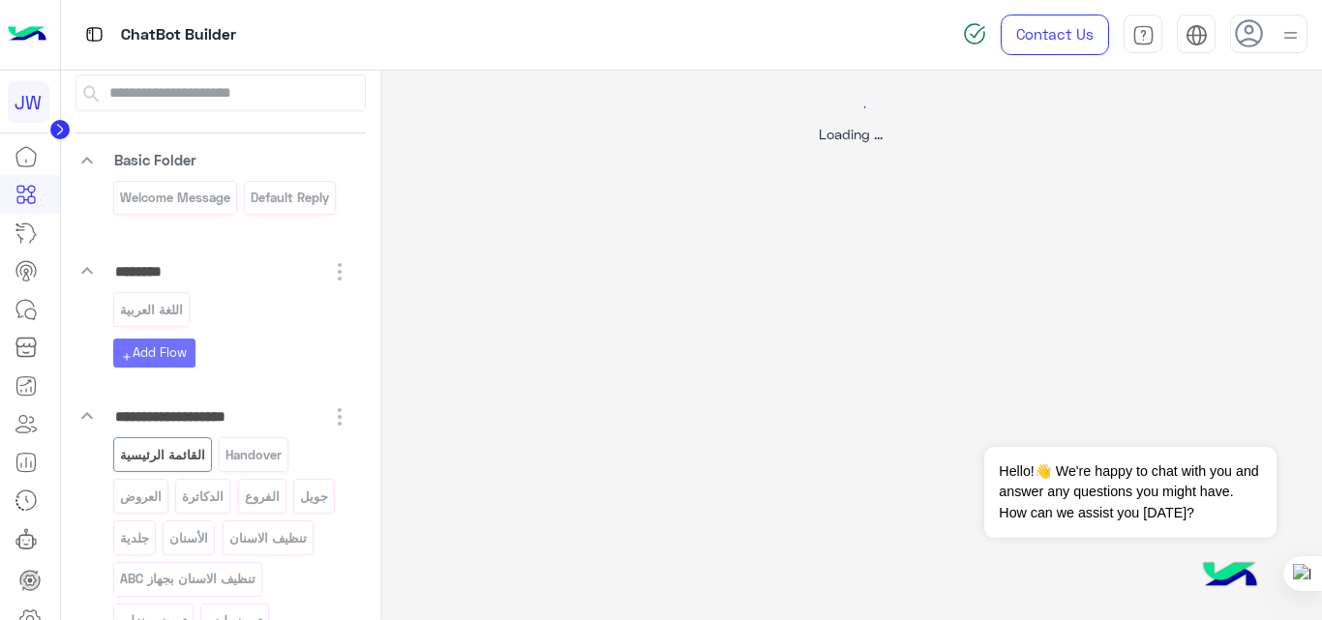
select select "*"
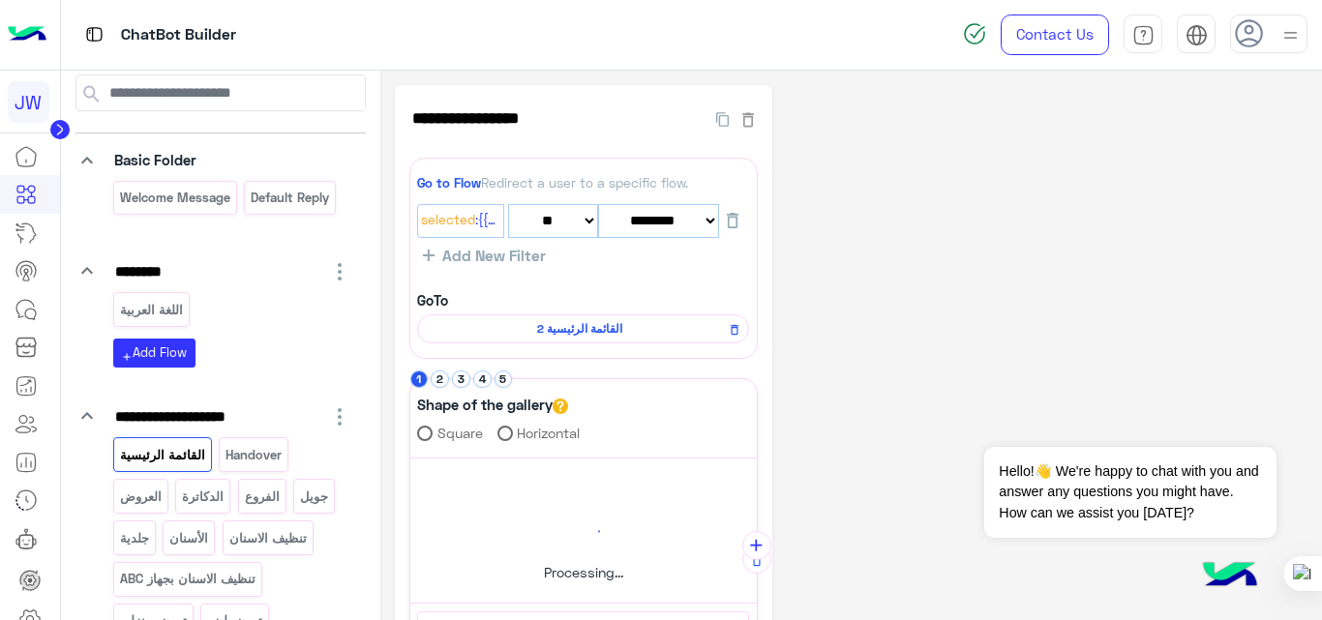
click at [1183, 364] on div "**********" at bounding box center [851, 602] width 913 height 1035
drag, startPoint x: 1088, startPoint y: 372, endPoint x: 1136, endPoint y: 368, distance: 47.7
click at [1136, 368] on div "**********" at bounding box center [851, 599] width 913 height 1028
click at [898, 380] on div "**********" at bounding box center [851, 599] width 913 height 1028
